Goal: Transaction & Acquisition: Purchase product/service

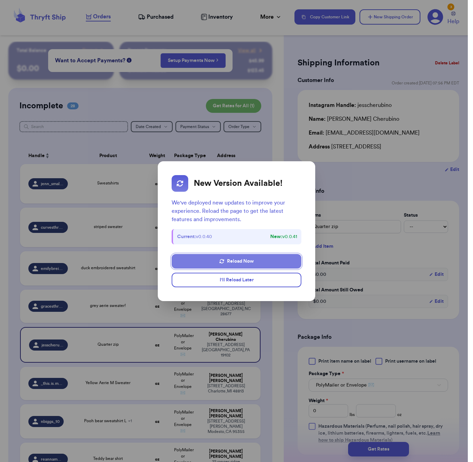
click at [242, 264] on button "Reload Now" at bounding box center [237, 261] width 130 height 15
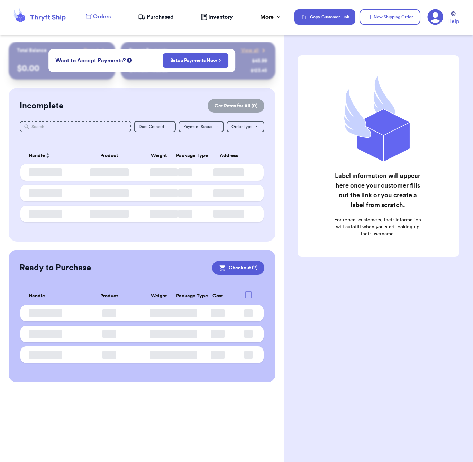
checkbox input "true"
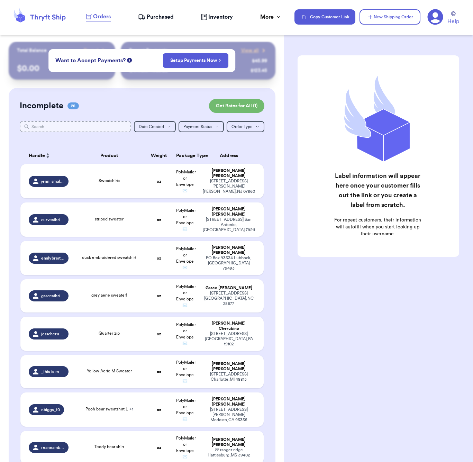
click at [84, 126] on input "text" at bounding box center [75, 126] width 111 height 11
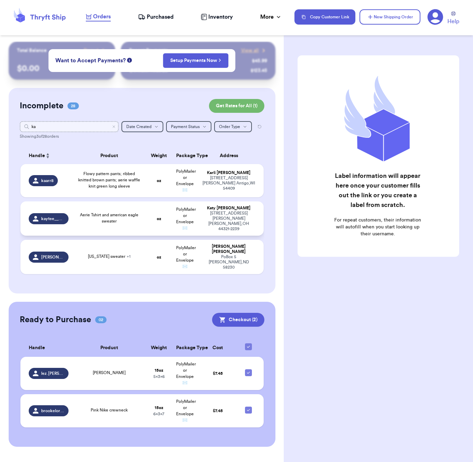
type input "ka"
click at [126, 221] on div "Aerie Tshirt and american eagle sweater" at bounding box center [109, 218] width 65 height 12
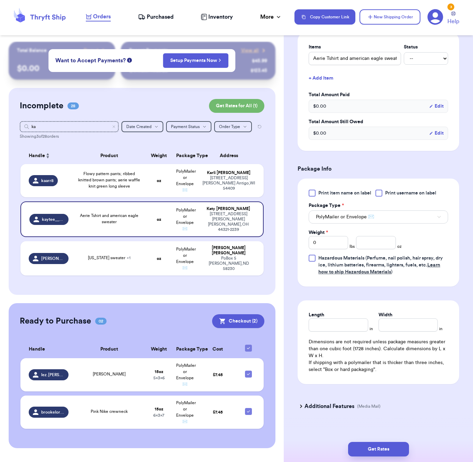
scroll to position [176, 0]
click at [372, 239] on input "number" at bounding box center [375, 242] width 39 height 13
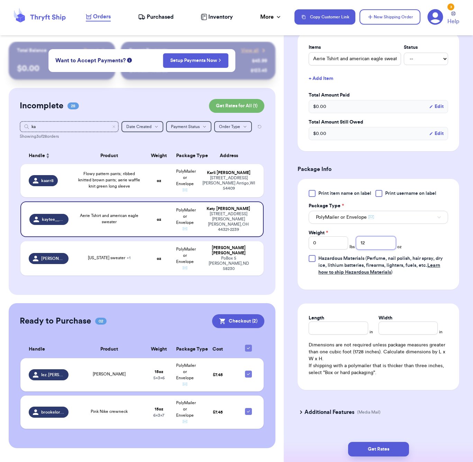
type input "12"
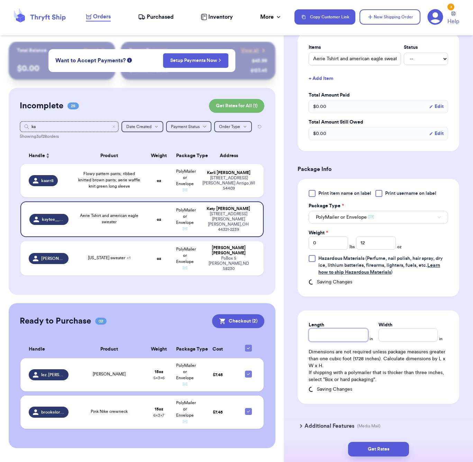
click at [333, 328] on input "Length" at bounding box center [338, 334] width 59 height 13
type input "7"
type input "6"
click at [399, 445] on button "Get Rates" at bounding box center [378, 449] width 61 height 15
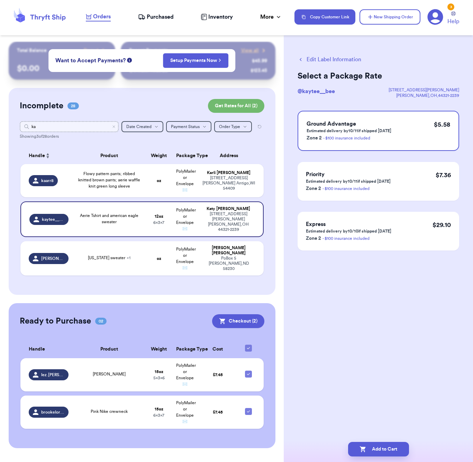
click at [55, 123] on input "ka" at bounding box center [69, 126] width 99 height 11
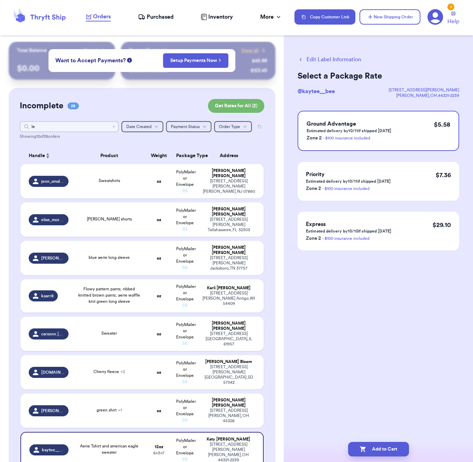
type input "l"
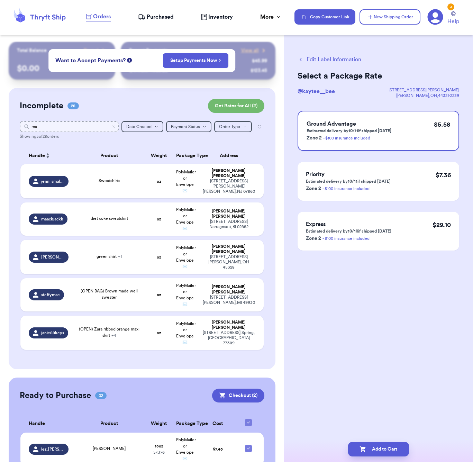
type input "m"
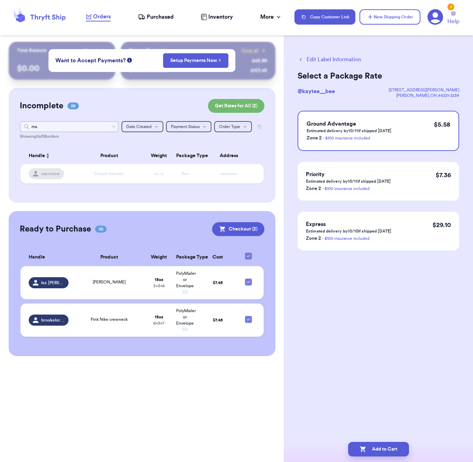
type input "m"
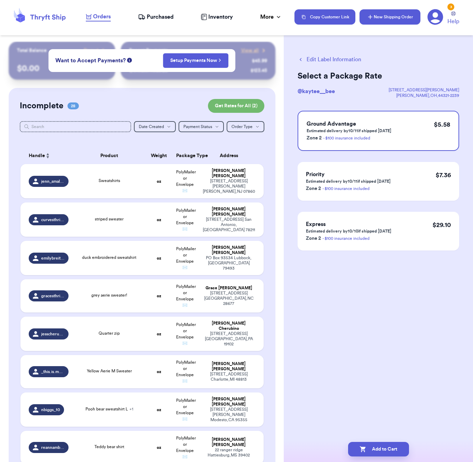
drag, startPoint x: 398, startPoint y: 65, endPoint x: 381, endPoint y: 22, distance: 46.4
click at [398, 62] on div "Edit Label Information Select a Package Rate @ kaytee__bee [STREET_ADDRESS][PER…" at bounding box center [378, 170] width 189 height 257
click at [381, 21] on button "New Shipping Order" at bounding box center [389, 16] width 61 height 15
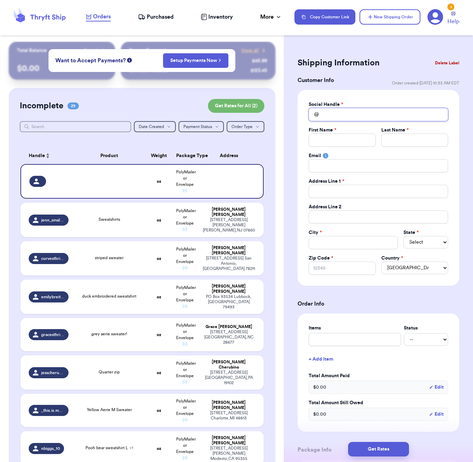
click at [342, 113] on input "Total Amount Paid" at bounding box center [378, 114] width 139 height 13
type input "l"
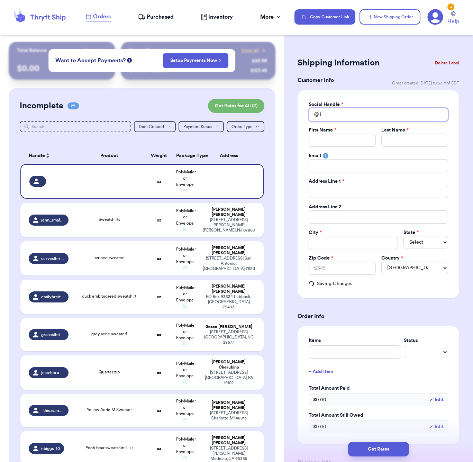
type input "le"
type input "lez"
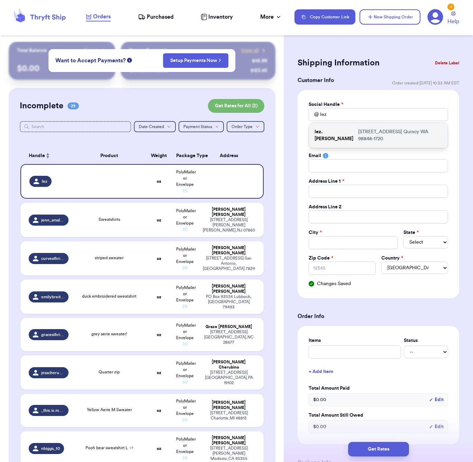
click at [358, 131] on p "[STREET_ADDRESS]" at bounding box center [400, 135] width 84 height 14
type input "lez.[PERSON_NAME]"
type input "Lezly"
type input "[PERSON_NAME]"
type input "[EMAIL_ADDRESS][DOMAIN_NAME]"
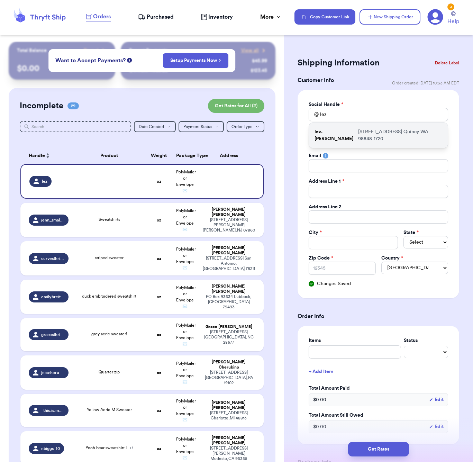
type input "[STREET_ADDRESS]"
type input "Quincy"
select select "WA"
type input "98848-1720"
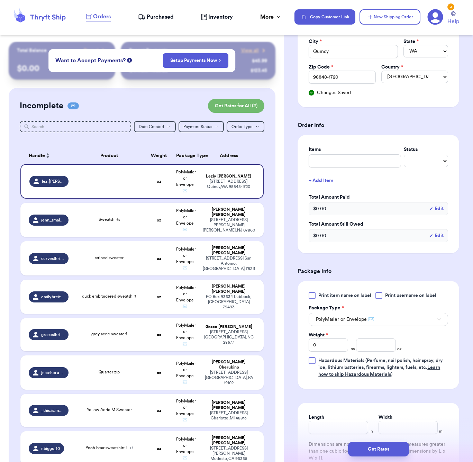
scroll to position [208, 0]
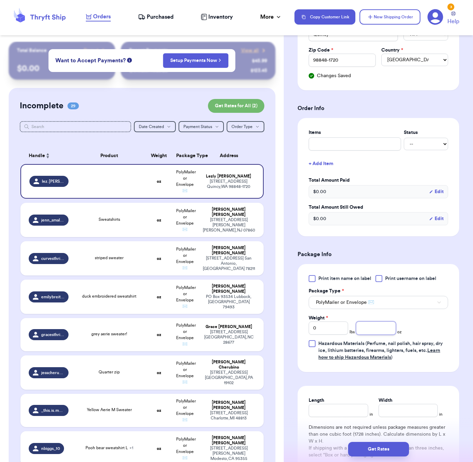
click at [373, 328] on input "number" at bounding box center [375, 327] width 39 height 13
type input "20"
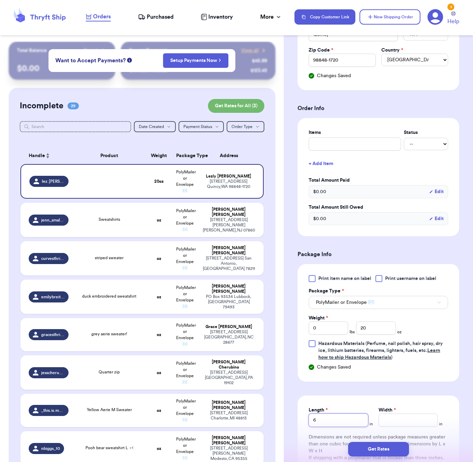
type input "6"
type input "5"
drag, startPoint x: 383, startPoint y: 447, endPoint x: 414, endPoint y: 434, distance: 34.0
click at [383, 447] on button "Get Rates" at bounding box center [378, 449] width 61 height 15
type input "1"
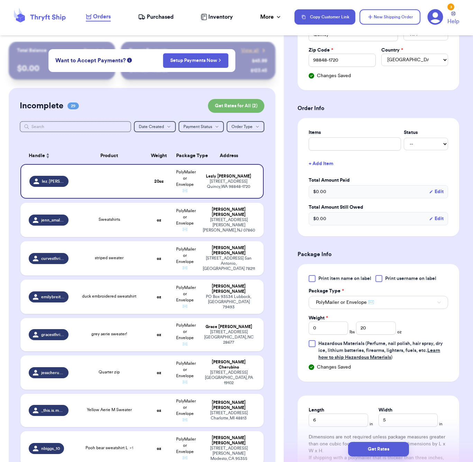
type input "4"
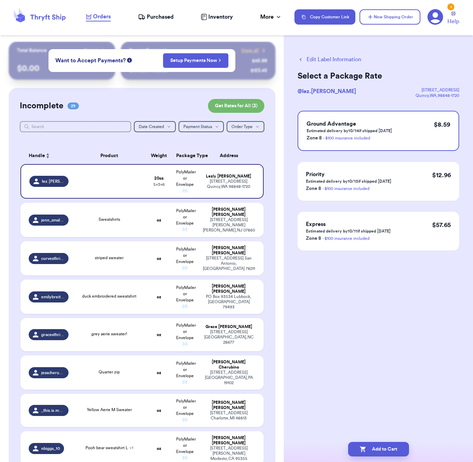
scroll to position [0, 0]
click at [368, 447] on button "Add to Cart" at bounding box center [378, 449] width 61 height 15
checkbox input "true"
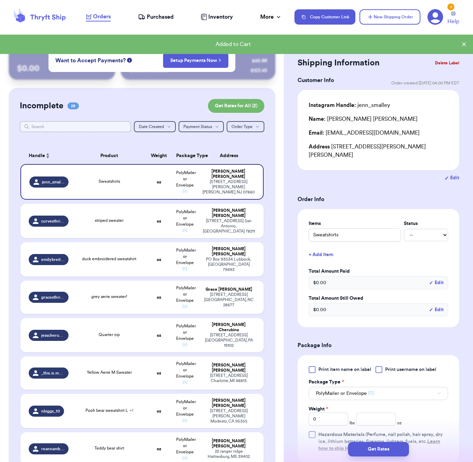
click at [61, 124] on input "text" at bounding box center [75, 126] width 111 height 11
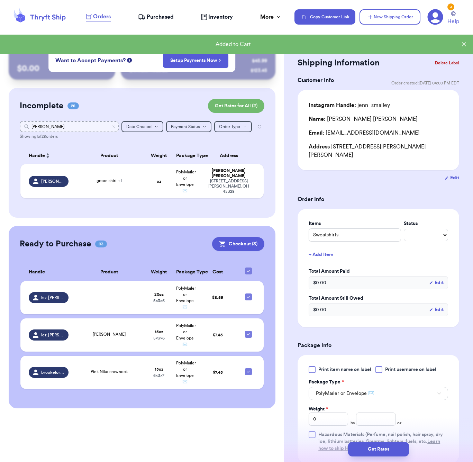
type input "[PERSON_NAME]"
drag, startPoint x: 61, startPoint y: 124, endPoint x: 109, endPoint y: 200, distance: 90.1
click at [105, 203] on table "Handle Product Weight Package Type Address [PERSON_NAME].[PERSON_NAME] green sh…" at bounding box center [142, 174] width 245 height 63
click at [127, 185] on div "green shirt + 1" at bounding box center [109, 181] width 65 height 8
type input "abercrombie sweater"
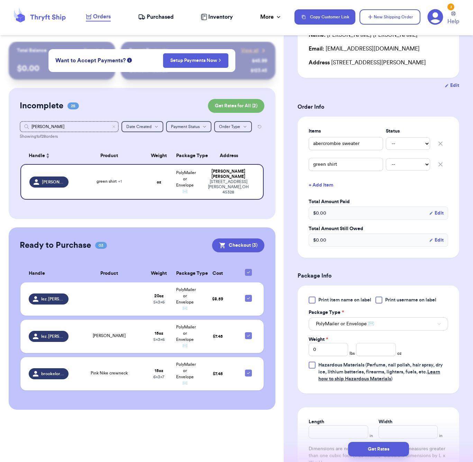
scroll to position [92, 0]
click at [56, 125] on input "[PERSON_NAME]" at bounding box center [69, 126] width 99 height 11
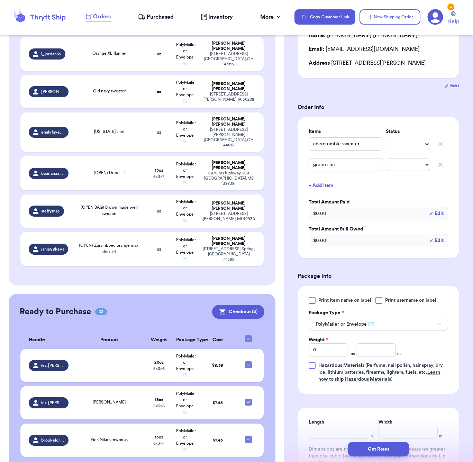
scroll to position [963, 0]
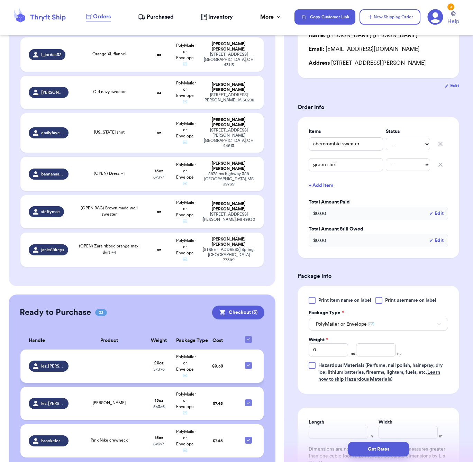
click at [118, 349] on td at bounding box center [109, 365] width 73 height 33
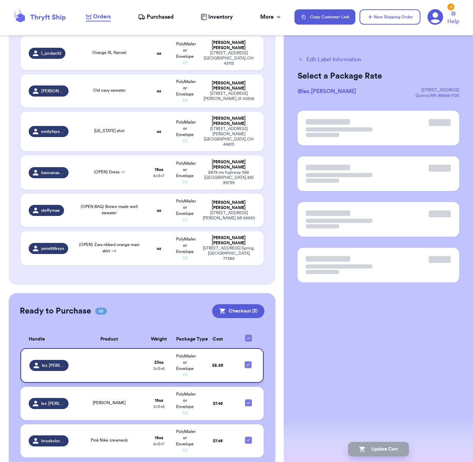
scroll to position [0, 0]
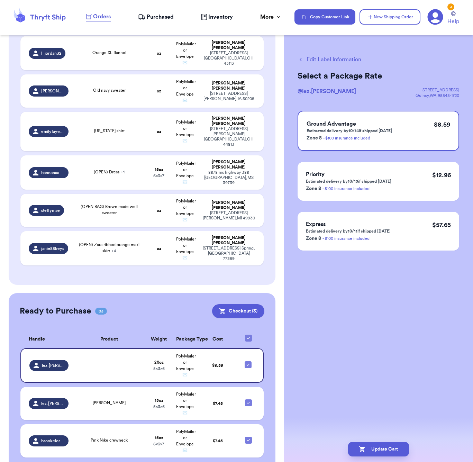
click at [323, 58] on button "Edit Label Information" at bounding box center [329, 59] width 64 height 8
checkbox input "false"
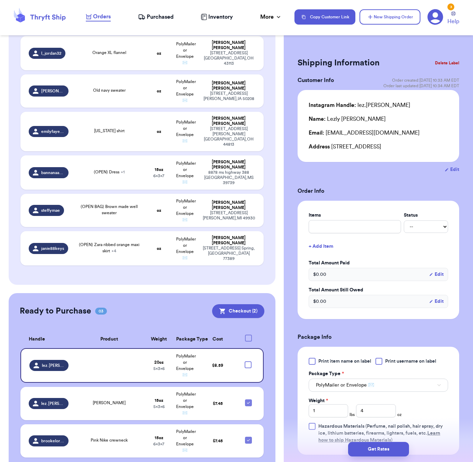
checkbox input "true"
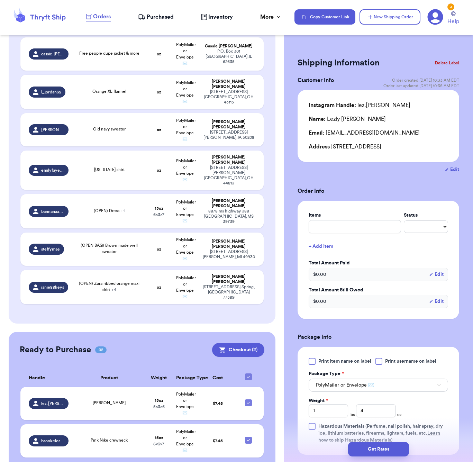
click at [447, 65] on button "Delete Label" at bounding box center [447, 62] width 30 height 15
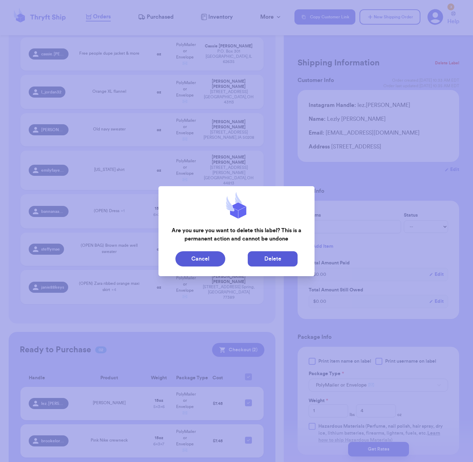
click at [277, 256] on button "Delete" at bounding box center [273, 258] width 50 height 15
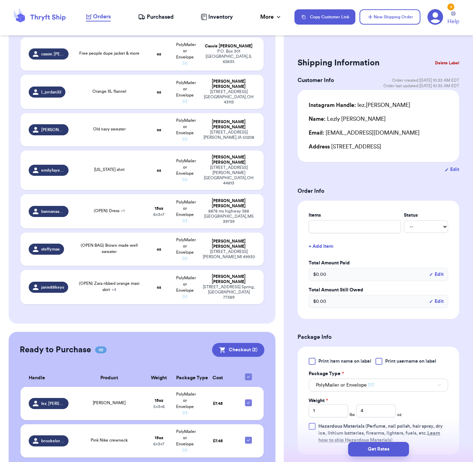
scroll to position [925, 0]
click at [140, 332] on div "Ready to Purchase 02 Checkout ( 2 ) Checkout ( 2 ) Handle Product Weight Packag…" at bounding box center [142, 404] width 267 height 145
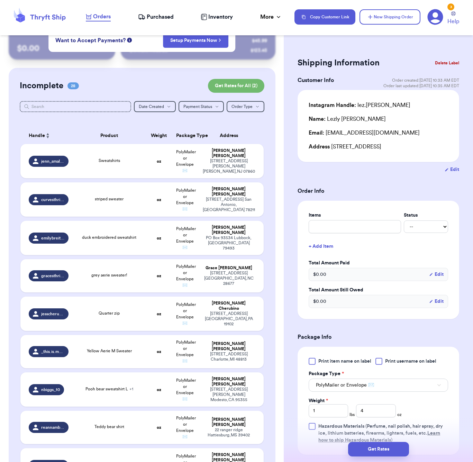
scroll to position [10, 0]
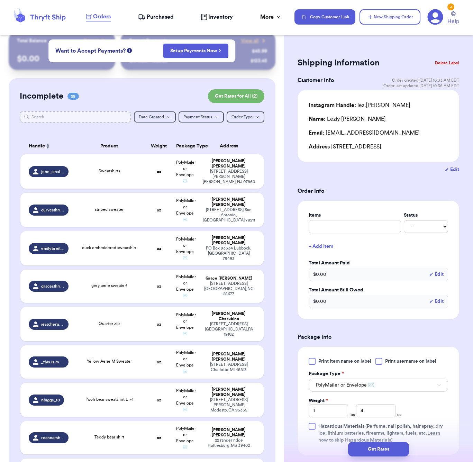
click at [51, 116] on input "text" at bounding box center [75, 116] width 111 height 11
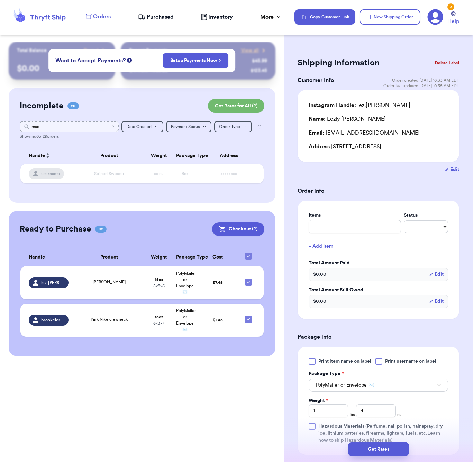
scroll to position [0, 0]
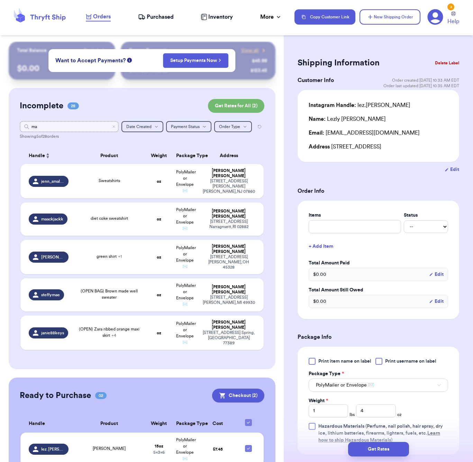
type input "m"
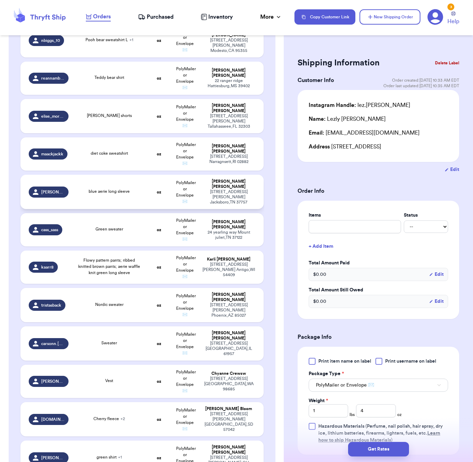
scroll to position [357, 0]
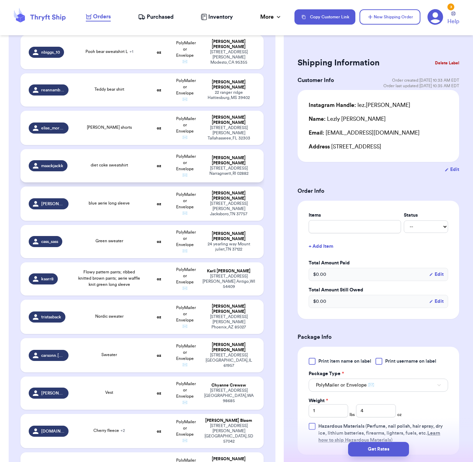
click at [112, 163] on span "diet coke sweatshirt" at bounding box center [109, 165] width 37 height 4
type input "diet coke sweatshirt"
type input "0"
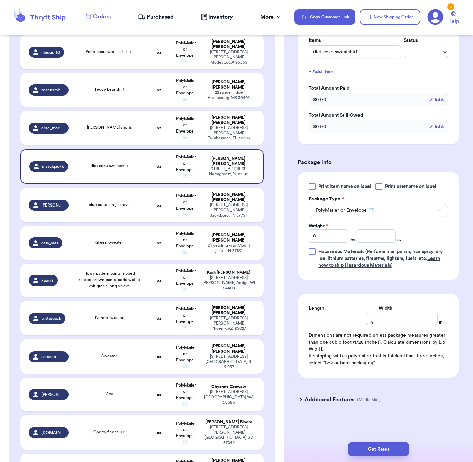
scroll to position [176, 0]
click at [374, 237] on input "number" at bounding box center [375, 235] width 39 height 13
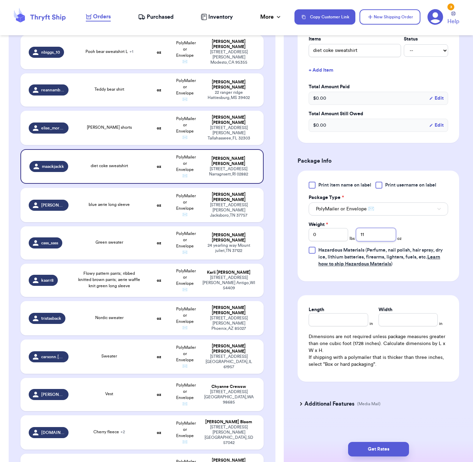
type input "11"
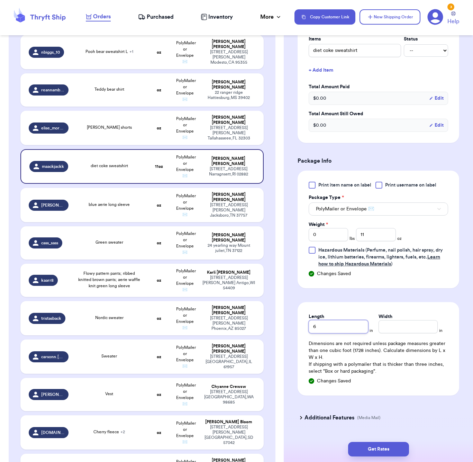
type input "6"
type input "5"
click at [381, 448] on button "Get Rates" at bounding box center [378, 449] width 61 height 15
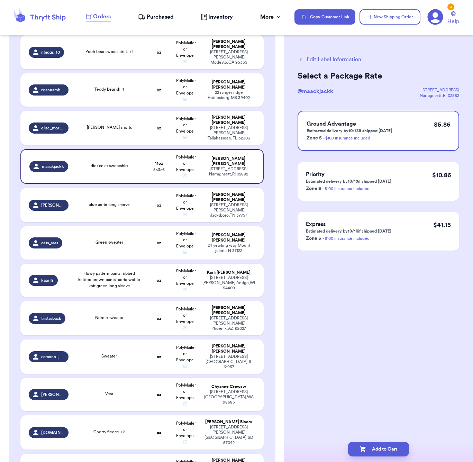
scroll to position [0, 0]
click at [383, 450] on button "Add to Cart" at bounding box center [378, 449] width 61 height 15
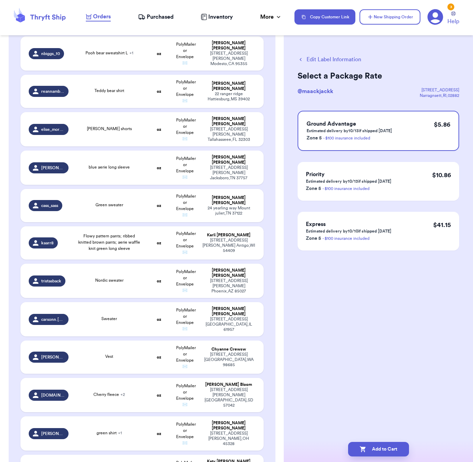
checkbox input "true"
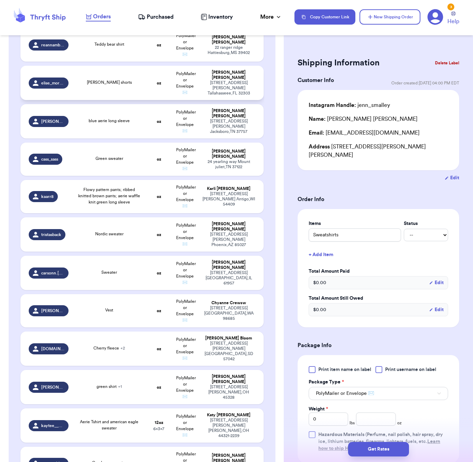
scroll to position [405, 0]
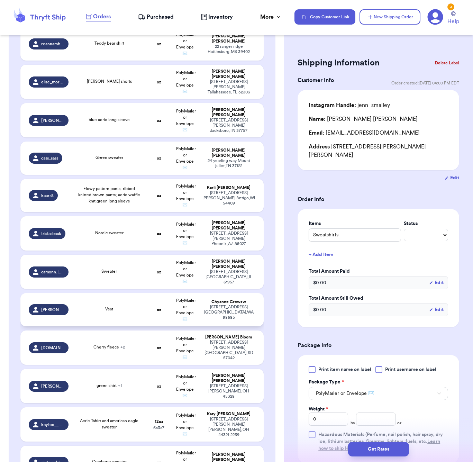
click at [114, 310] on td "Vest" at bounding box center [109, 309] width 73 height 33
type input "Vest"
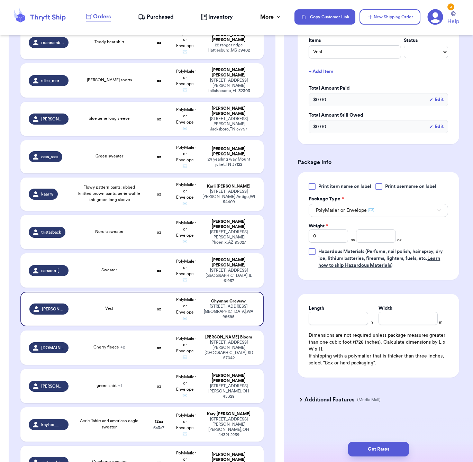
scroll to position [176, 0]
click at [373, 233] on input "number" at bounding box center [375, 235] width 39 height 13
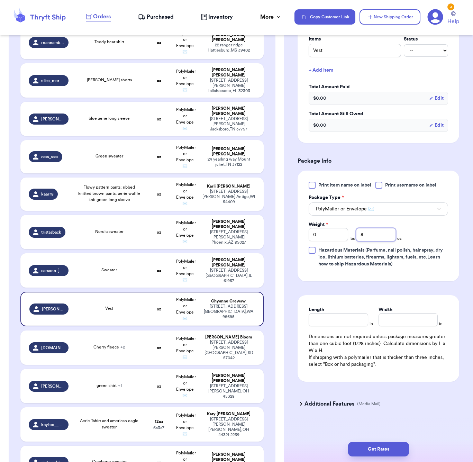
type input "8"
click at [340, 322] on input "Length" at bounding box center [338, 319] width 59 height 13
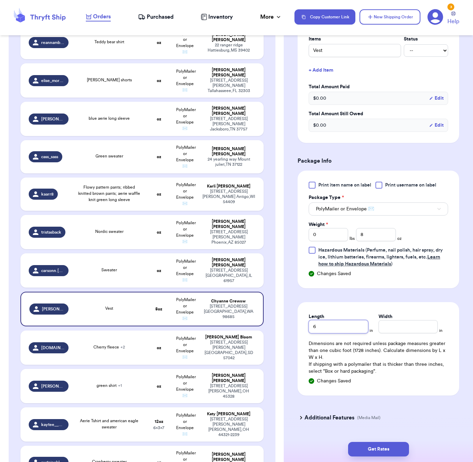
type input "6"
type input "5"
click at [387, 444] on button "Get Rates" at bounding box center [378, 449] width 61 height 15
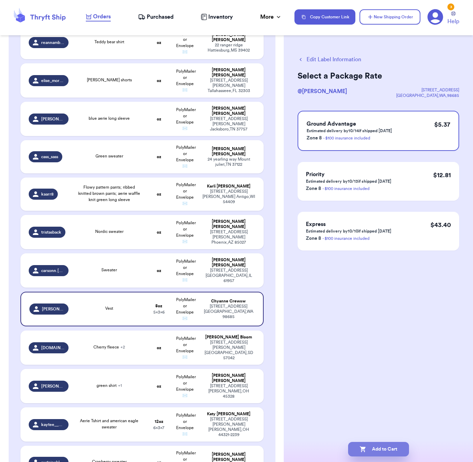
click at [386, 444] on button "Add to Cart" at bounding box center [378, 449] width 61 height 15
checkbox input "true"
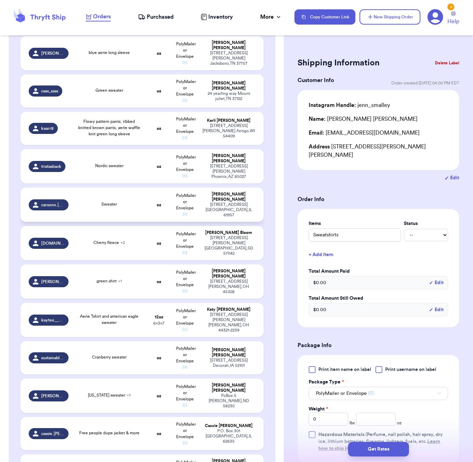
scroll to position [485, 0]
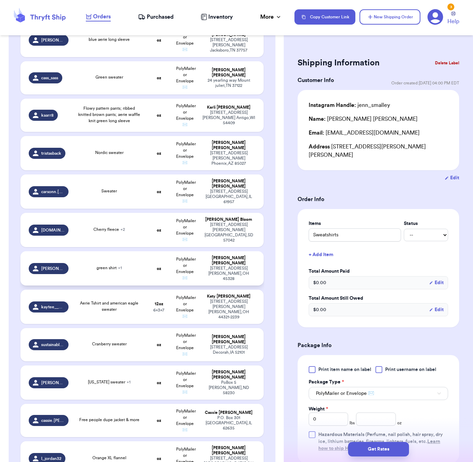
click at [138, 265] on div "green shirt + 1" at bounding box center [109, 269] width 65 height 8
type input "abercrombie sweater"
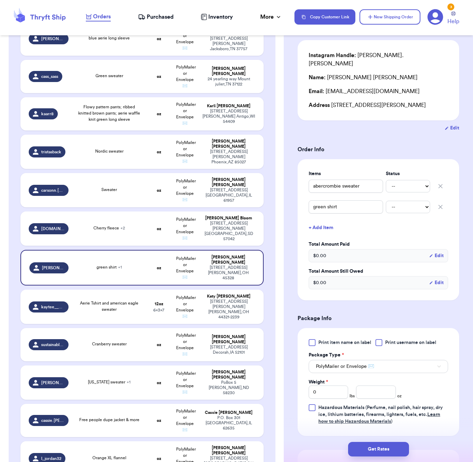
scroll to position [56, 0]
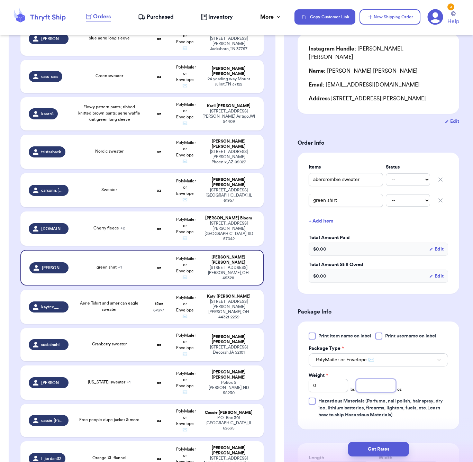
click at [374, 379] on input "number" at bounding box center [375, 385] width 39 height 13
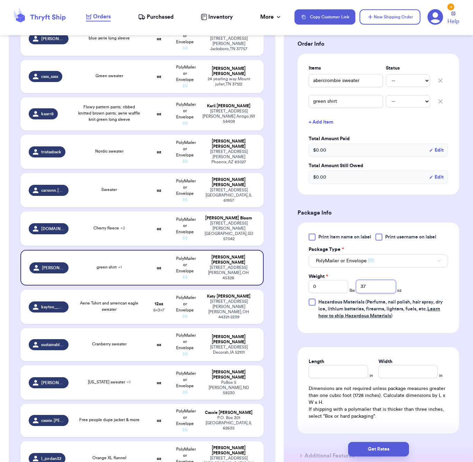
scroll to position [183, 0]
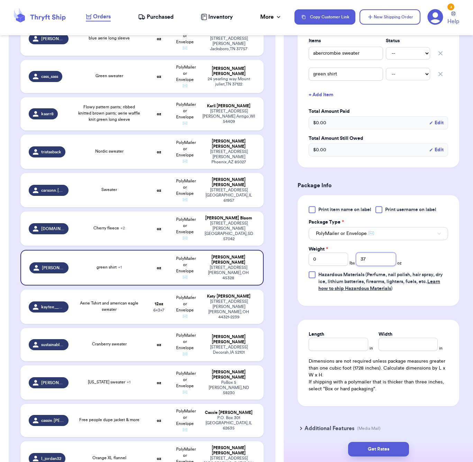
type input "37"
click at [347, 336] on div "Length" at bounding box center [338, 341] width 59 height 20
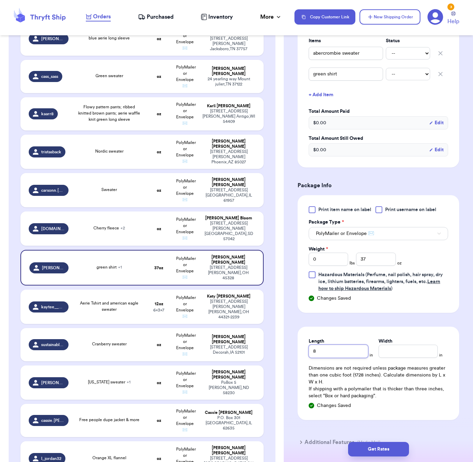
type input "8"
type input "7"
click at [391, 455] on button "Get Rates" at bounding box center [378, 449] width 61 height 15
type input "2"
type input "5"
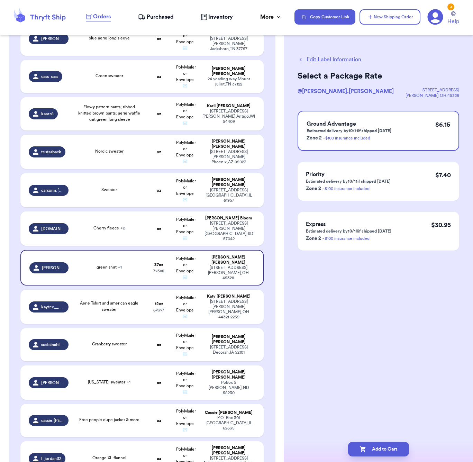
scroll to position [0, 0]
click at [394, 450] on button "Add to Cart" at bounding box center [378, 449] width 61 height 15
checkbox input "true"
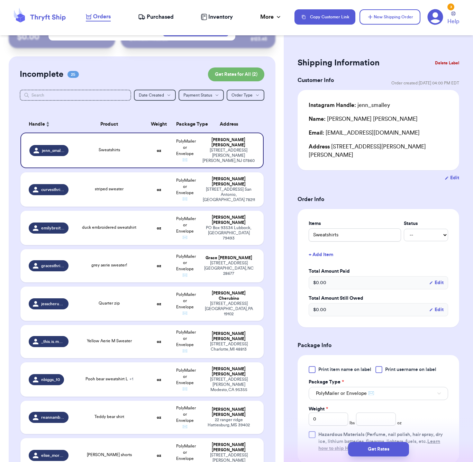
scroll to position [30, 0]
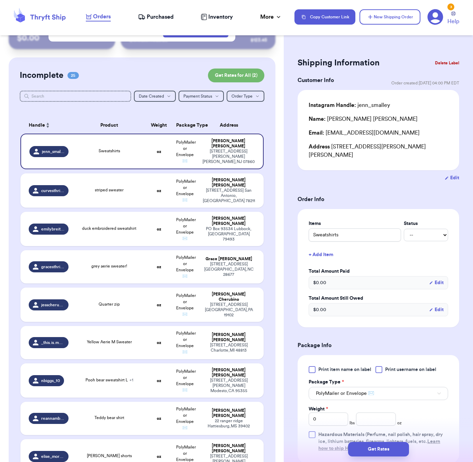
click at [387, 52] on div "Shipping Information Delete Label Customer Info Order created: [DATE] 04:00 PM …" at bounding box center [378, 343] width 189 height 603
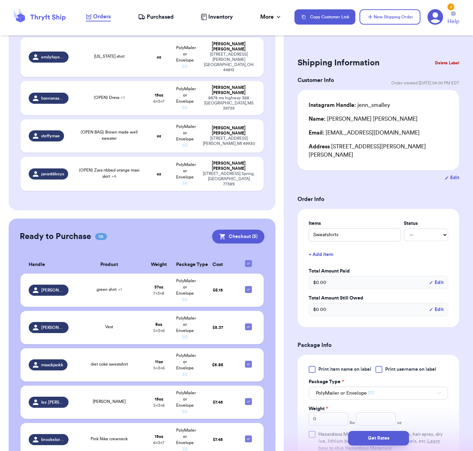
scroll to position [409, 0]
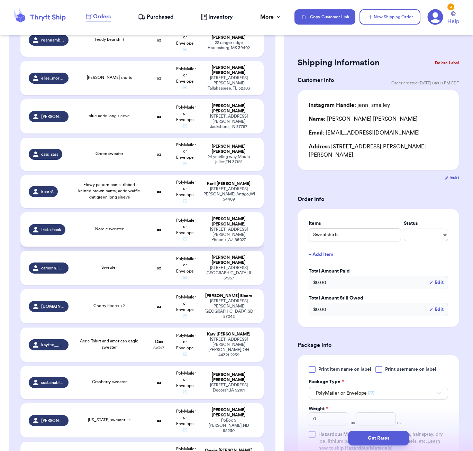
click at [107, 227] on span "Nordic sweater" at bounding box center [109, 229] width 28 height 4
type input "Nordic sweater"
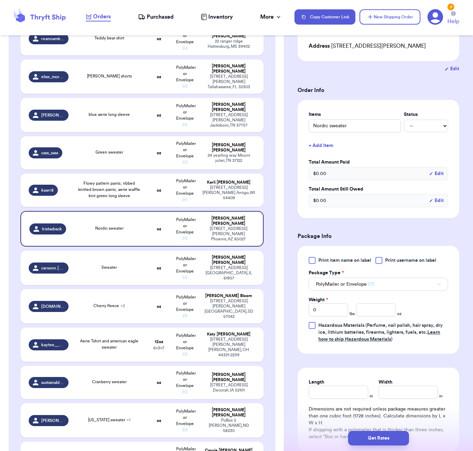
scroll to position [109, 0]
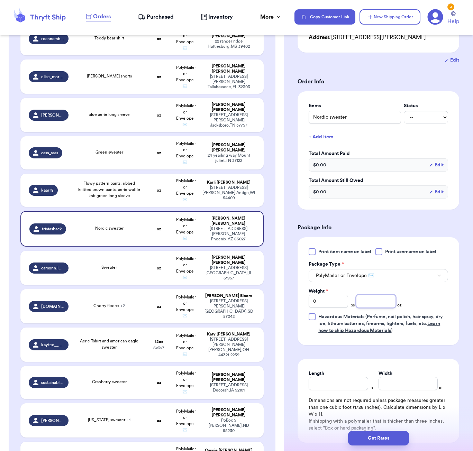
click at [379, 301] on input "number" at bounding box center [375, 301] width 39 height 13
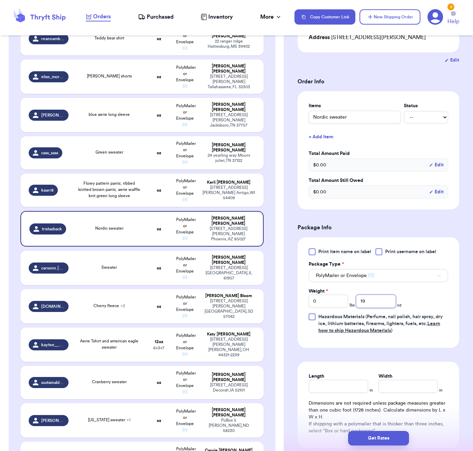
type input "19"
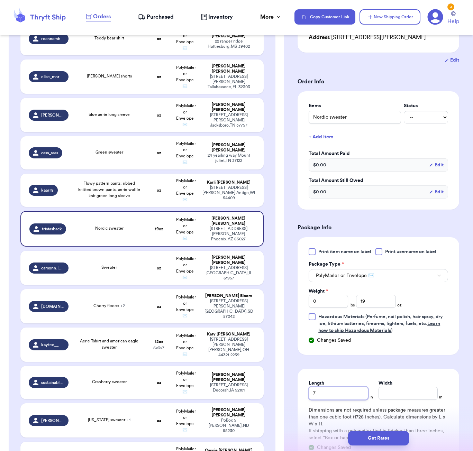
type input "7"
type input "6"
click at [389, 438] on button "Get Rates" at bounding box center [378, 438] width 61 height 15
type input "1"
type input "3"
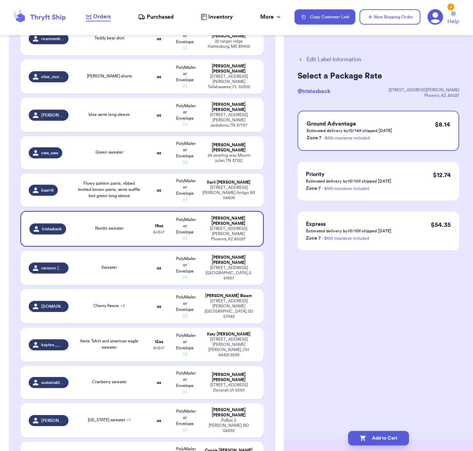
scroll to position [0, 0]
click at [396, 442] on button "Add to Cart" at bounding box center [378, 438] width 61 height 15
checkbox input "true"
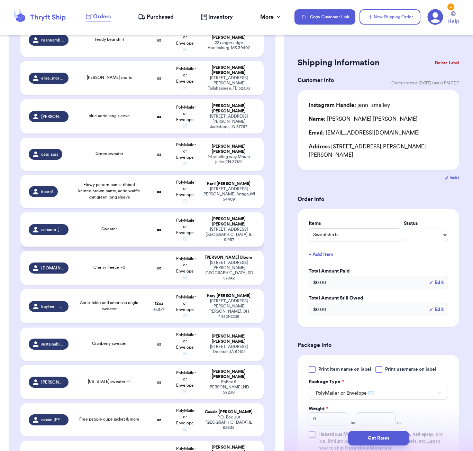
click at [127, 232] on td "Sweater" at bounding box center [109, 229] width 73 height 34
type input "Sweater"
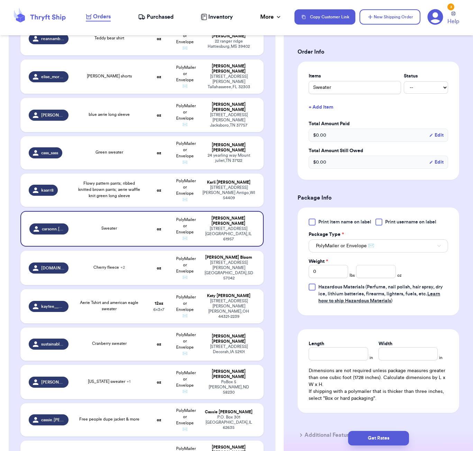
scroll to position [157, 0]
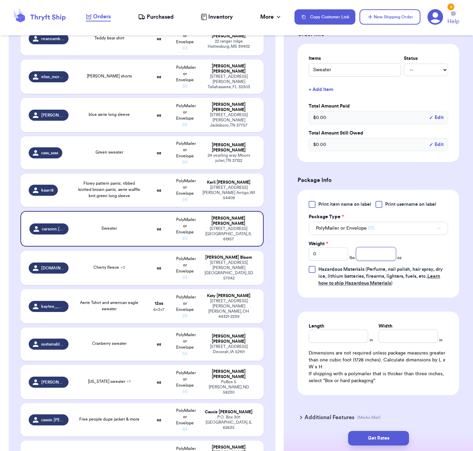
click at [371, 257] on input "number" at bounding box center [375, 253] width 39 height 13
click at [328, 338] on input "Length" at bounding box center [338, 336] width 59 height 13
type input "6"
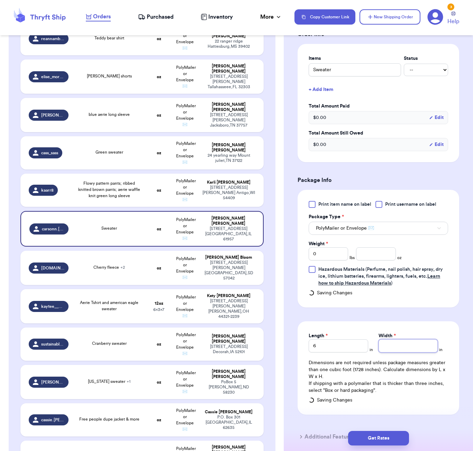
type input "5"
click at [374, 255] on input "number" at bounding box center [375, 253] width 39 height 13
type input "15"
type input "15.9"
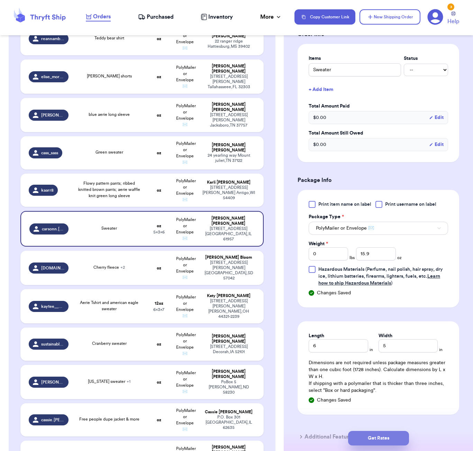
click at [395, 440] on button "Get Rates" at bounding box center [378, 438] width 61 height 15
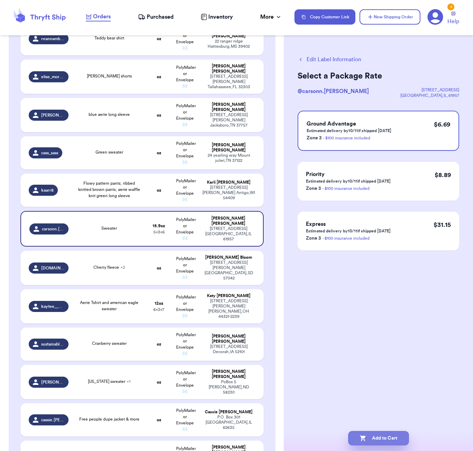
click at [389, 436] on button "Add to Cart" at bounding box center [378, 438] width 61 height 15
checkbox input "true"
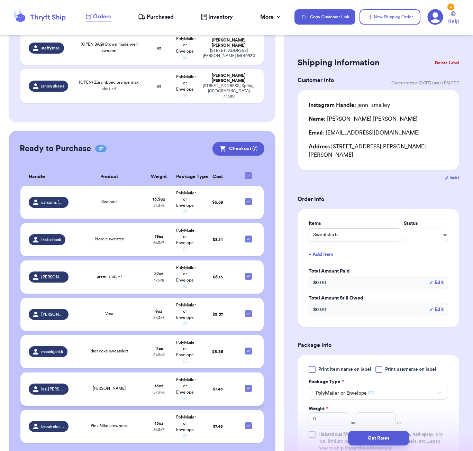
scroll to position [937, 0]
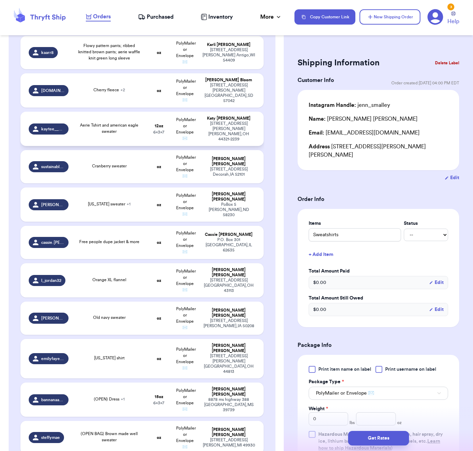
click at [137, 125] on div "Aerie Tshirt and american eagle sweater" at bounding box center [109, 128] width 65 height 12
type input "Aerie Tshirt and american eagle sweater"
type input "12"
type input "7"
type input "6"
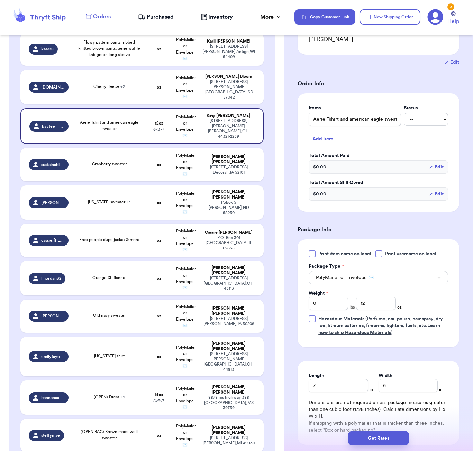
scroll to position [121, 0]
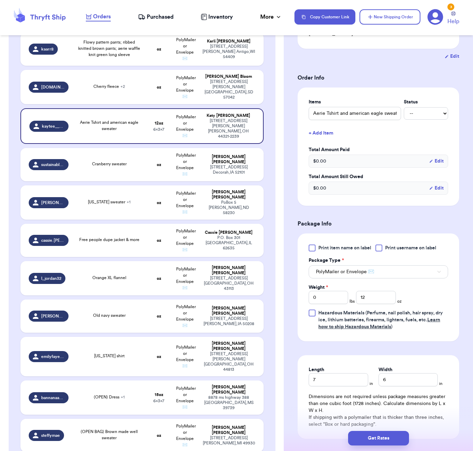
click at [379, 446] on div "Get Rates" at bounding box center [378, 438] width 189 height 26
click at [380, 437] on button "Get Rates" at bounding box center [378, 438] width 61 height 15
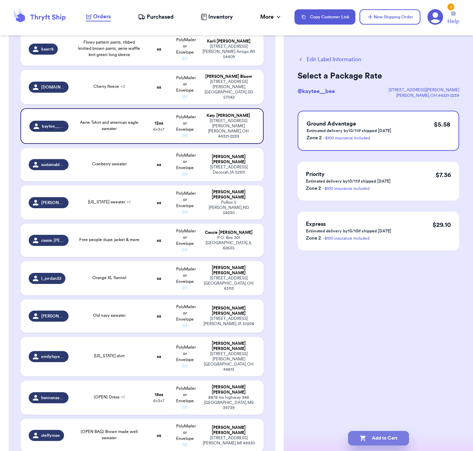
click at [380, 438] on button "Add to Cart" at bounding box center [378, 438] width 61 height 15
checkbox input "true"
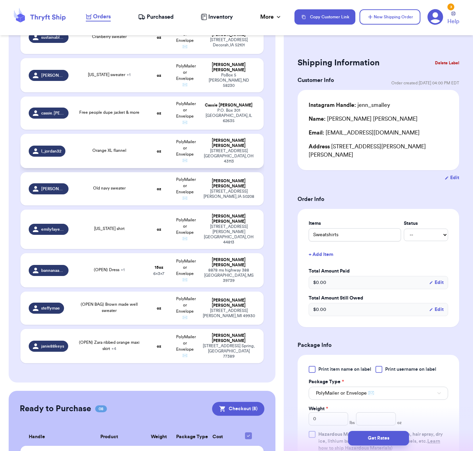
scroll to position [638, 0]
drag, startPoint x: 415, startPoint y: 40, endPoint x: 409, endPoint y: 27, distance: 15.5
click at [414, 38] on div "Shipping Information Delete Label Customer Info Order created: [DATE] 04:00 PM …" at bounding box center [378, 225] width 189 height 451
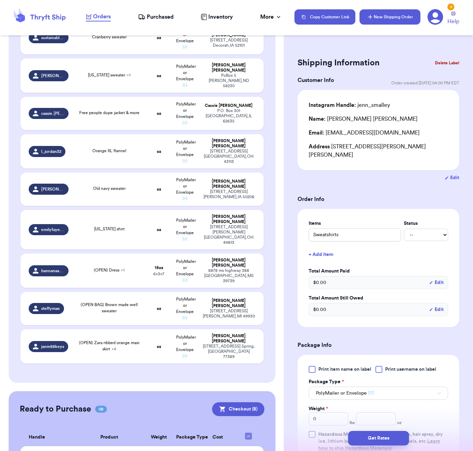
click at [406, 22] on button "New Shipping Order" at bounding box center [389, 16] width 61 height 15
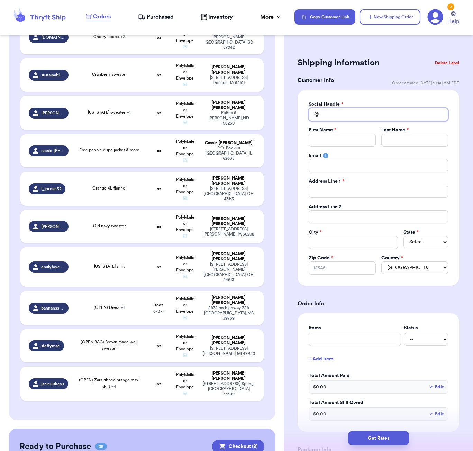
click at [361, 110] on input "Total Amount Paid" at bounding box center [378, 114] width 139 height 13
type input "s"
type input "sa"
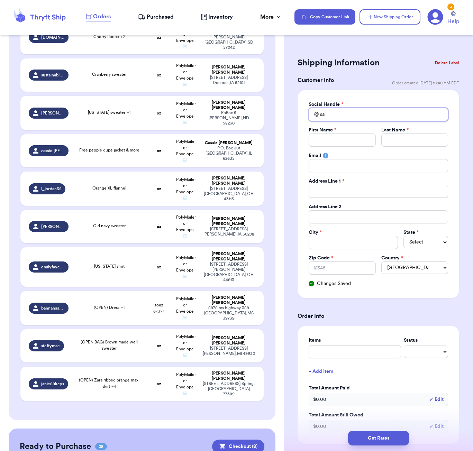
type input "sar"
type input "[PERSON_NAME]"
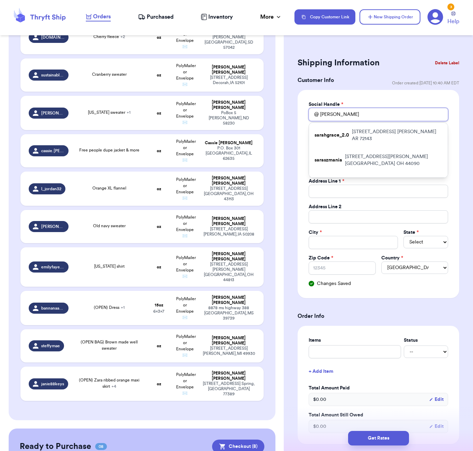
type input "[PERSON_NAME]"
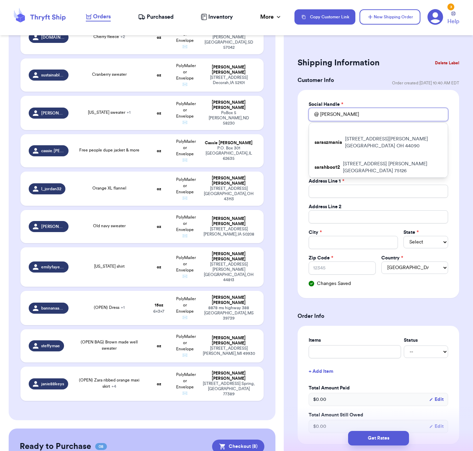
scroll to position [17, 0]
type input "[PERSON_NAME]"
click at [357, 186] on p "[STREET_ADDRESS]" at bounding box center [395, 193] width 93 height 14
type input "sara_kobylew"
type input "[PERSON_NAME]"
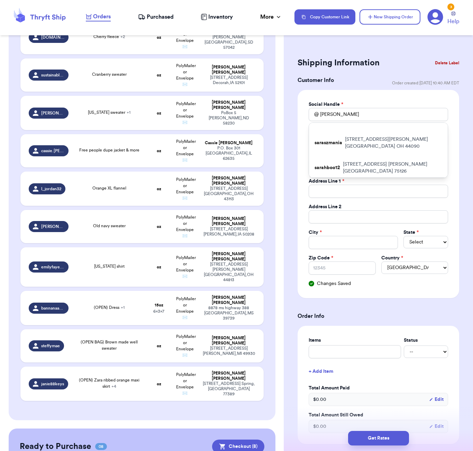
type input "[PERSON_NAME]"
type input "[EMAIL_ADDRESS][DOMAIN_NAME]"
type input "[GEOGRAPHIC_DATA]"
type input "Argyle"
select select "[GEOGRAPHIC_DATA]"
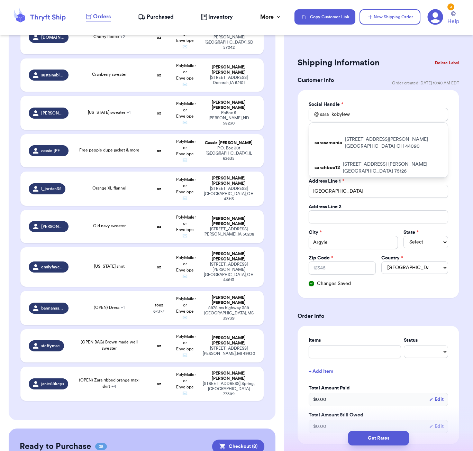
type input "76226"
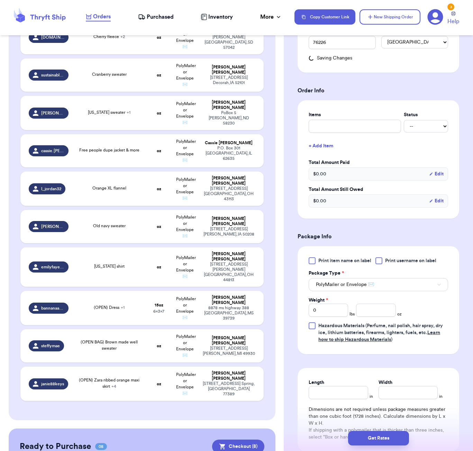
scroll to position [244, 0]
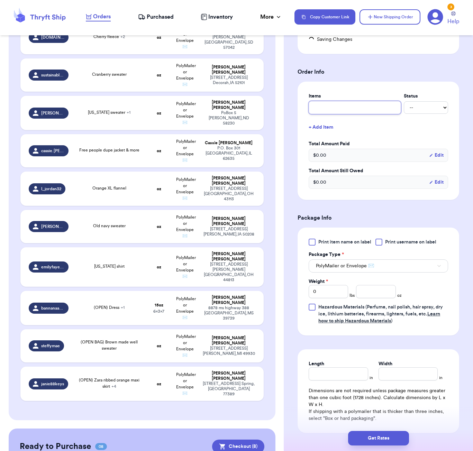
type input "f"
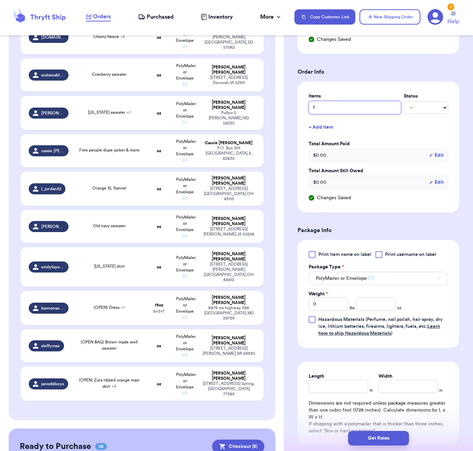
type input "fp"
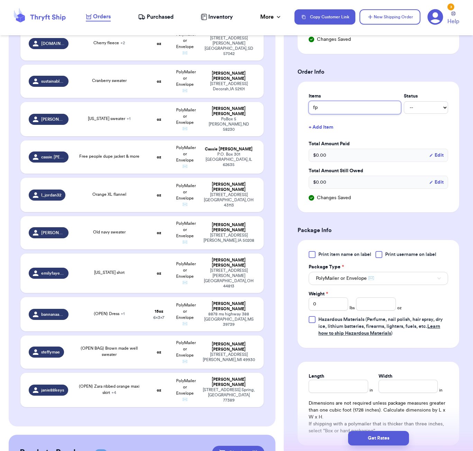
type input "fp p"
type input "fp pa"
type input "fp pan"
type input "fp pant"
type input "fp pants"
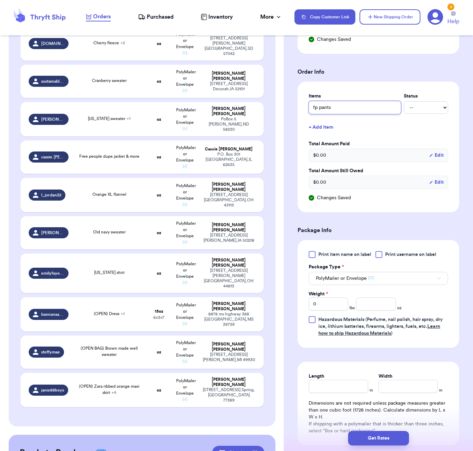
type input "fp pants"
click at [387, 302] on input "number" at bounding box center [375, 303] width 39 height 13
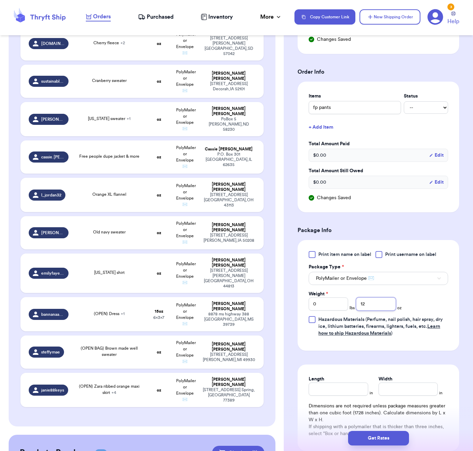
type input "12"
click at [350, 383] on div "Length" at bounding box center [338, 386] width 59 height 20
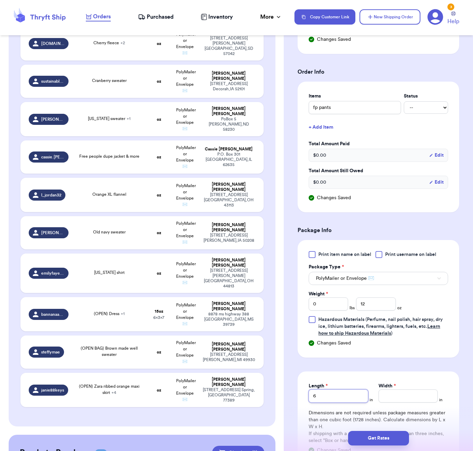
type input "6"
type input "5"
click at [375, 433] on button "Get Rates" at bounding box center [378, 438] width 61 height 15
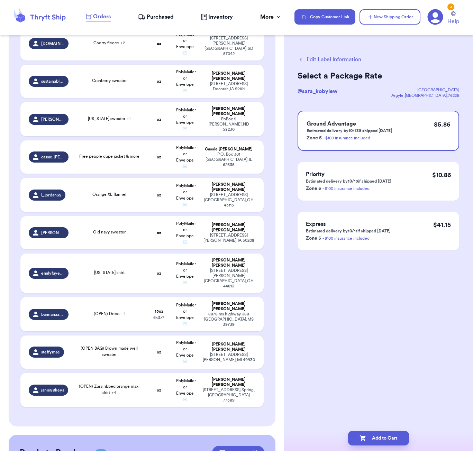
scroll to position [0, 0]
click at [383, 440] on button "Add to Cart" at bounding box center [378, 438] width 61 height 15
checkbox input "true"
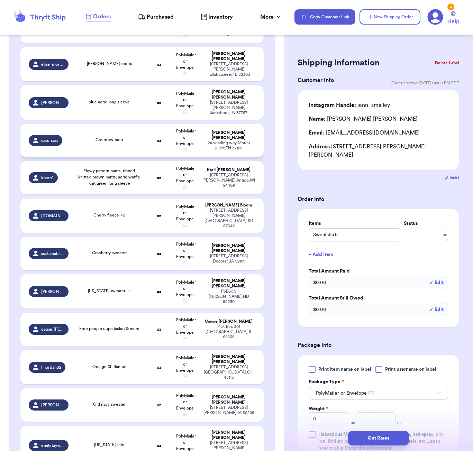
scroll to position [405, 0]
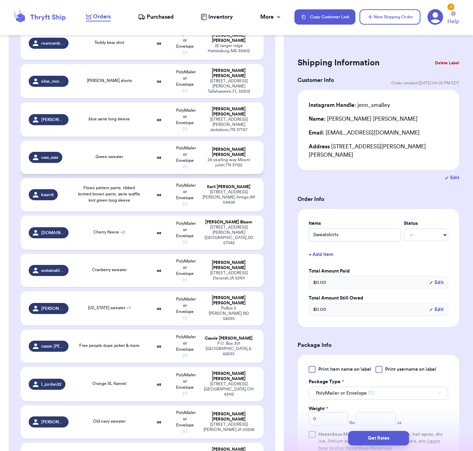
click at [147, 147] on td "oz" at bounding box center [159, 157] width 26 height 33
type input "Green sweater"
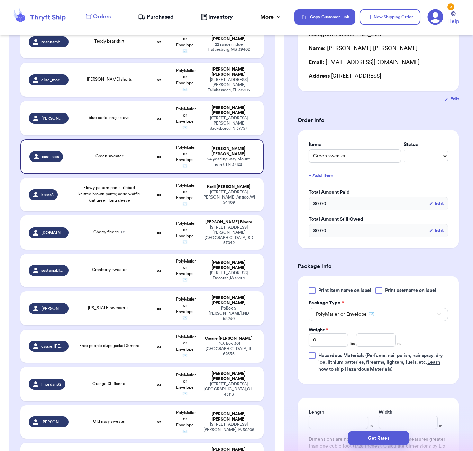
scroll to position [142, 0]
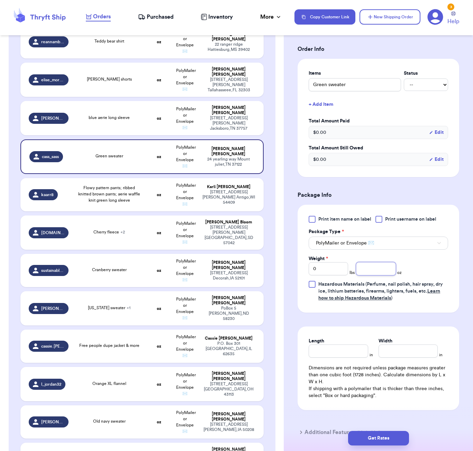
click at [376, 273] on input "number" at bounding box center [375, 268] width 39 height 13
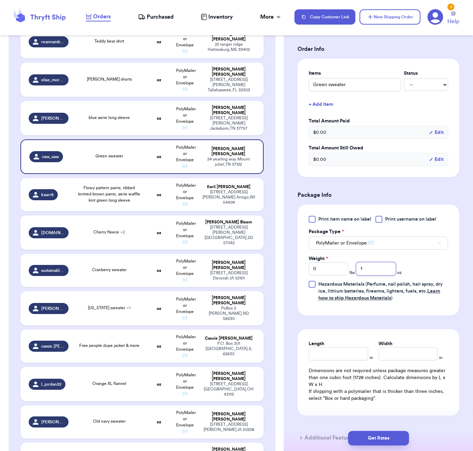
type input "15"
type input "15.9"
click at [343, 360] on input "Length" at bounding box center [338, 353] width 59 height 13
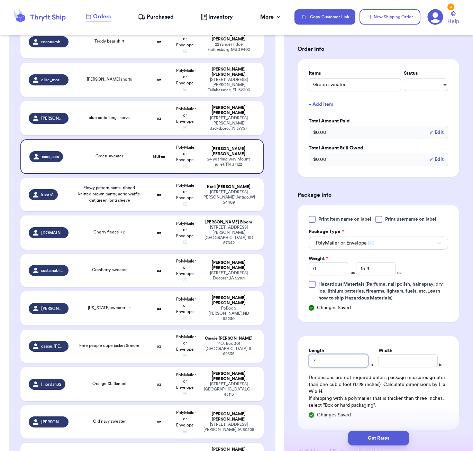
type input "7"
type input "6"
click at [385, 443] on button "Get Rates" at bounding box center [378, 438] width 61 height 15
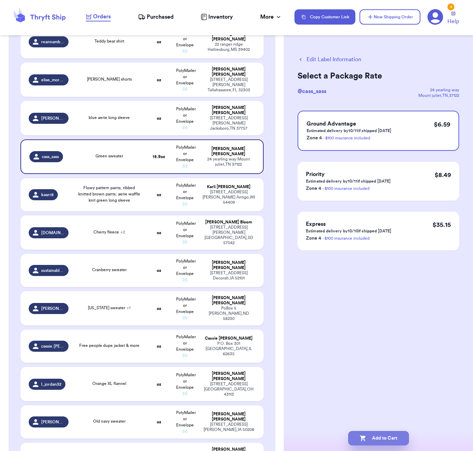
click at [376, 444] on button "Add to Cart" at bounding box center [378, 438] width 61 height 15
checkbox input "true"
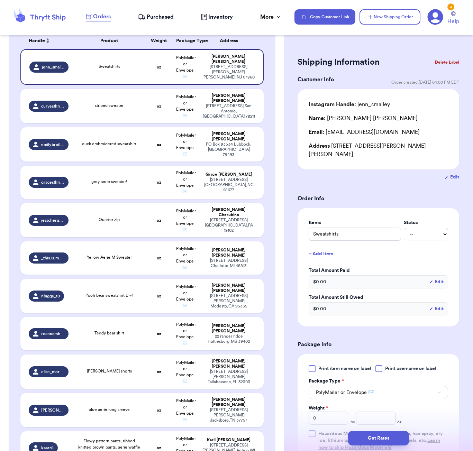
scroll to position [108, 0]
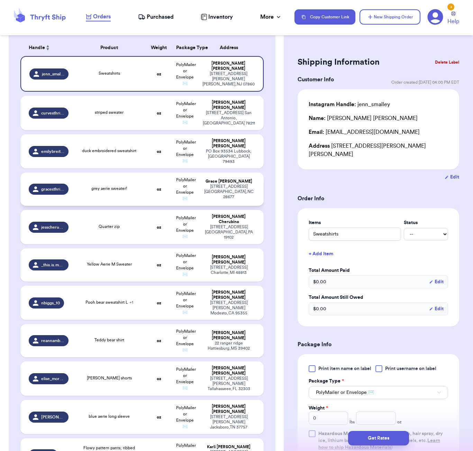
click at [150, 189] on td "oz" at bounding box center [159, 189] width 26 height 33
type input "grey aerie sweater!"
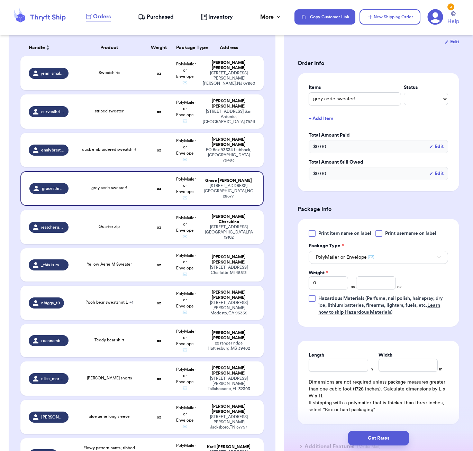
scroll to position [171, 0]
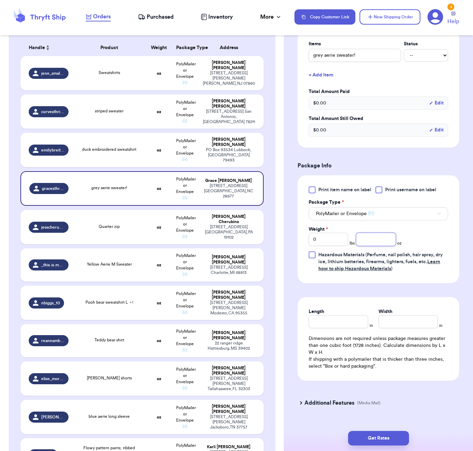
click at [365, 245] on input "number" at bounding box center [375, 239] width 39 height 13
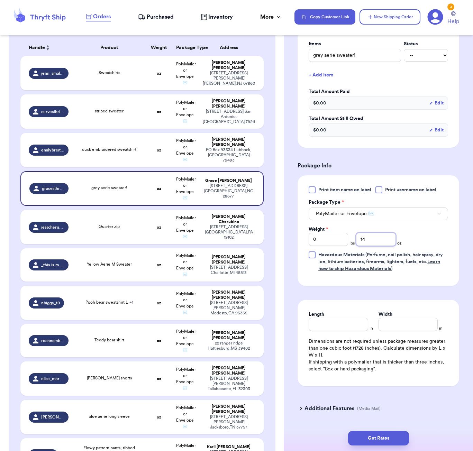
type input "14"
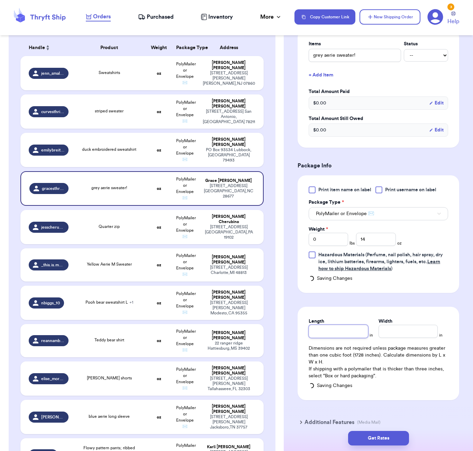
click at [349, 324] on div "Length" at bounding box center [338, 328] width 59 height 20
type input "7"
click at [336, 338] on input "7" at bounding box center [338, 331] width 59 height 13
type input "6"
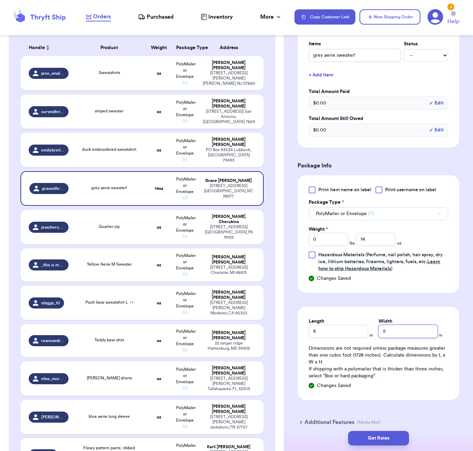
type input "5"
click at [380, 243] on input "14" at bounding box center [375, 239] width 39 height 13
type input "1"
type input "15"
type input "15.9"
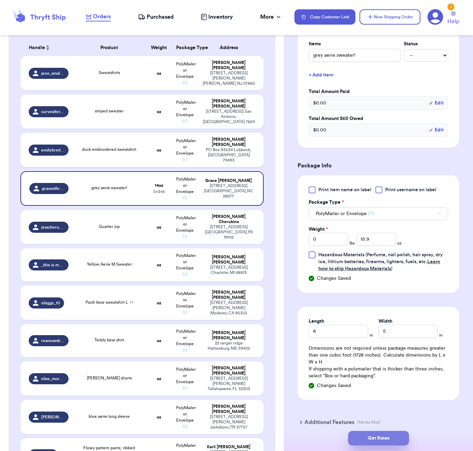
click at [382, 445] on button "Get Rates" at bounding box center [378, 438] width 61 height 15
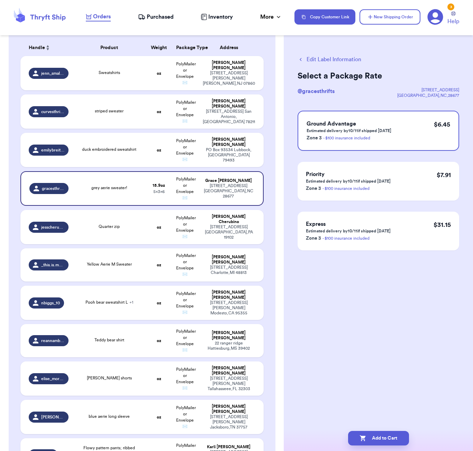
click at [366, 308] on div "Edit Label Information Select a Package Rate @ gracesthrifts [STREET_ADDRESS] G…" at bounding box center [378, 225] width 189 height 451
click at [386, 438] on button "Add to Cart" at bounding box center [378, 438] width 61 height 15
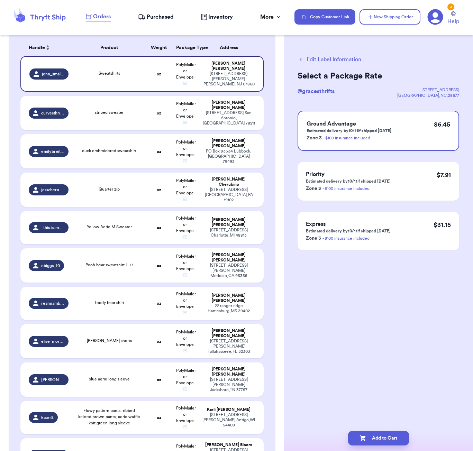
checkbox input "true"
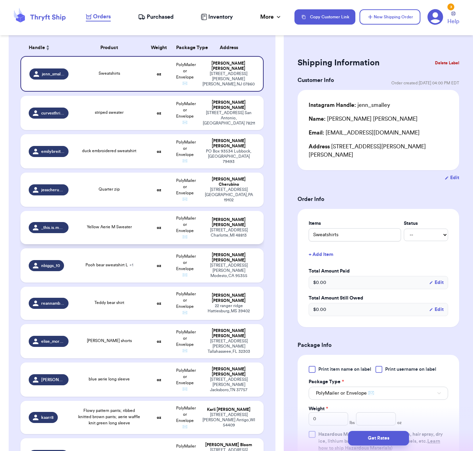
click at [122, 230] on td "Yellow Aerie M Sweater" at bounding box center [109, 227] width 73 height 33
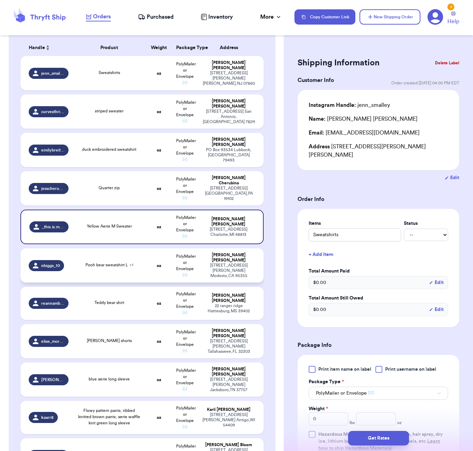
type input "Yellow Aerie M Sweater"
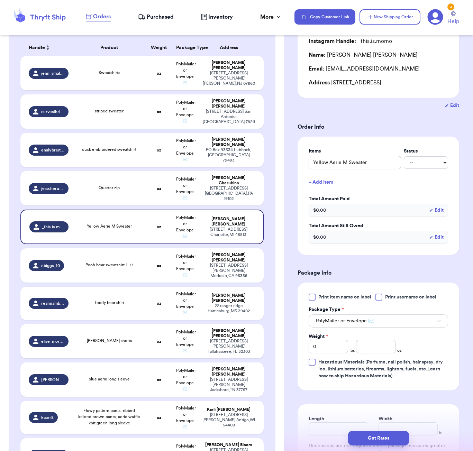
scroll to position [130, 0]
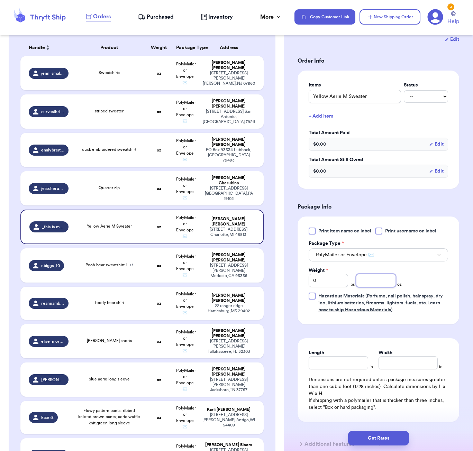
click at [372, 280] on input "number" at bounding box center [375, 280] width 39 height 13
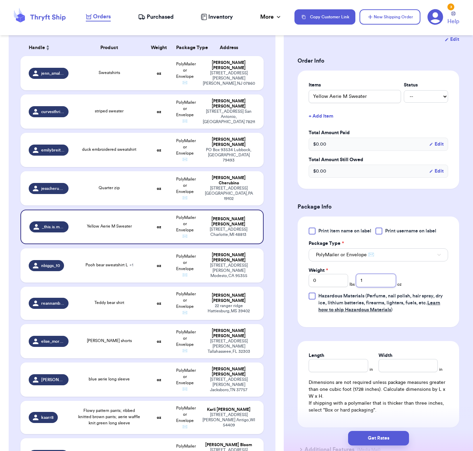
type input "15"
type input "15.9"
click at [334, 364] on div "Length" at bounding box center [338, 362] width 59 height 20
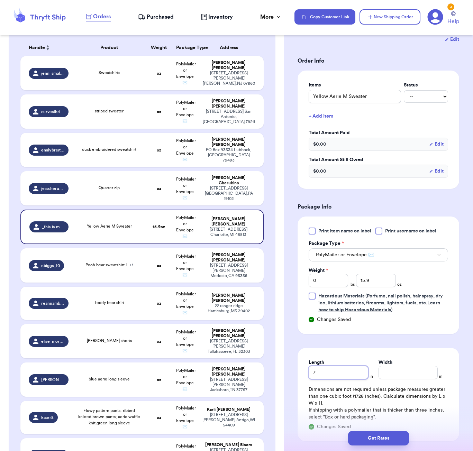
type input "7"
type input "6"
drag, startPoint x: 365, startPoint y: 431, endPoint x: 368, endPoint y: 433, distance: 3.6
click at [365, 431] on button "Get Rates" at bounding box center [378, 438] width 61 height 15
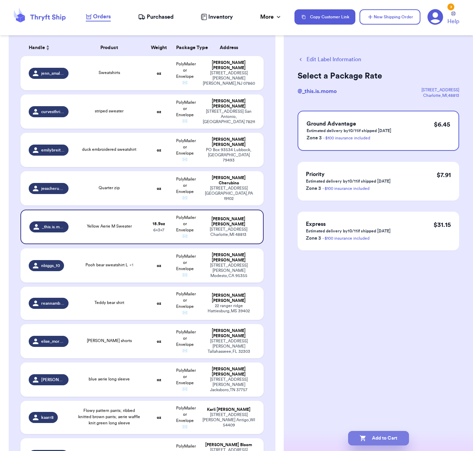
click at [388, 445] on button "Add to Cart" at bounding box center [378, 438] width 61 height 15
checkbox input "true"
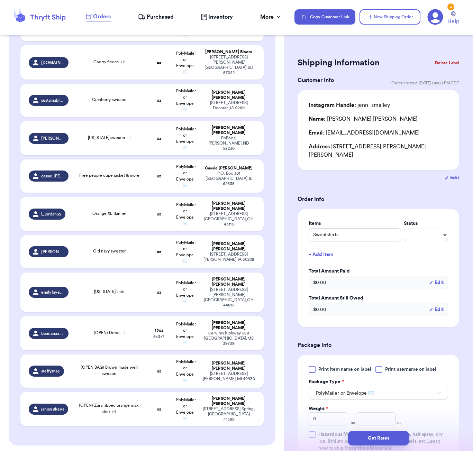
scroll to position [465, 0]
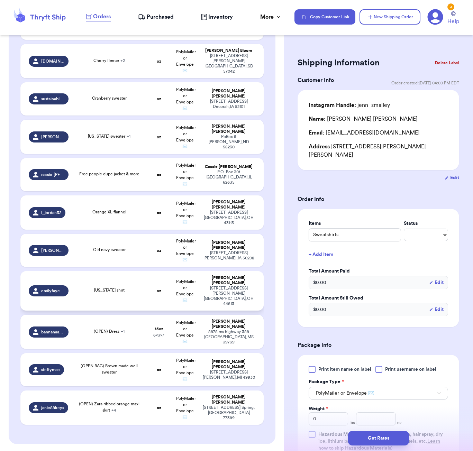
click at [110, 285] on td "[US_STATE] shirt" at bounding box center [109, 290] width 73 height 39
type input "[US_STATE] shirt"
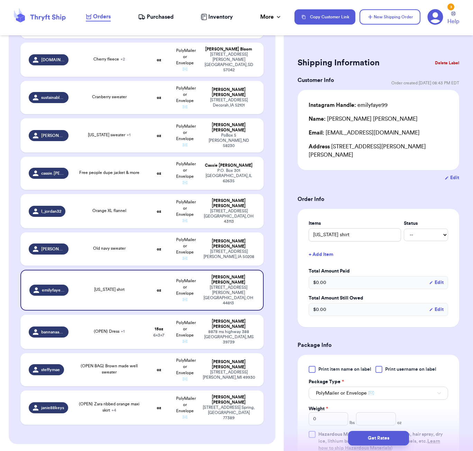
click at [328, 248] on button "+ Add Item" at bounding box center [378, 254] width 145 height 15
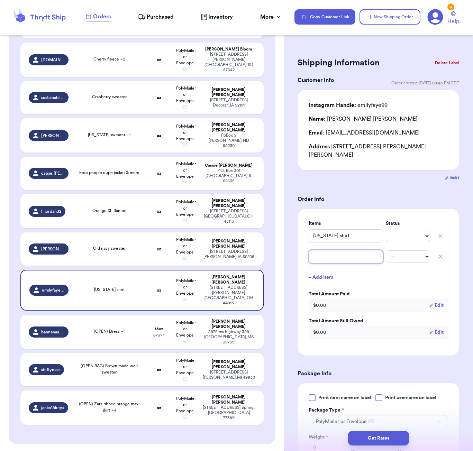
click at [349, 251] on input "text" at bounding box center [346, 256] width 74 height 13
type input "g"
type input "gr"
type input "gre"
type input "gree"
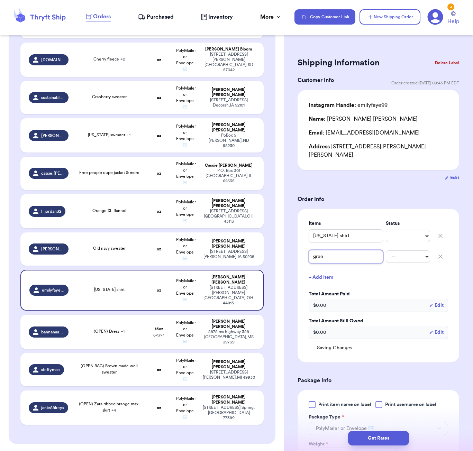
type input "green"
type input "green f"
type input "green fl"
type input "green fle"
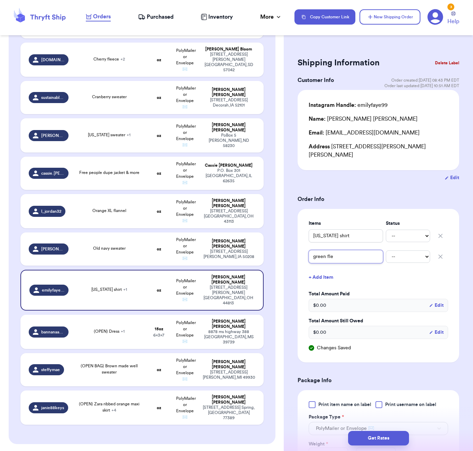
type input "green flee"
type input "green fleec"
type input "green fleece"
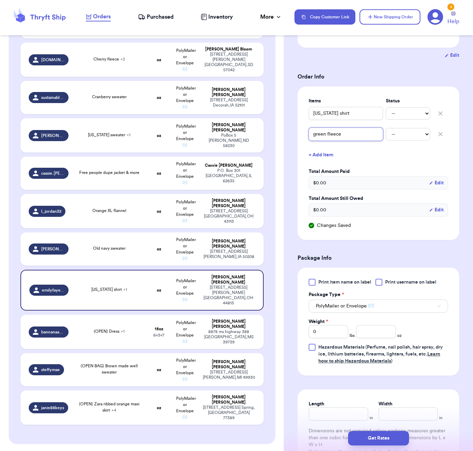
type input "green fleece"
click at [374, 326] on input "number" at bounding box center [375, 331] width 39 height 13
type input "25"
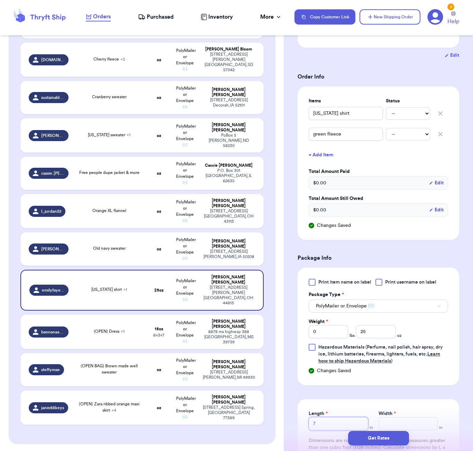
type input "7"
type input "6"
drag, startPoint x: 388, startPoint y: 437, endPoint x: 388, endPoint y: 433, distance: 3.8
click at [388, 437] on button "Get Rates" at bounding box center [378, 438] width 61 height 15
type input "1"
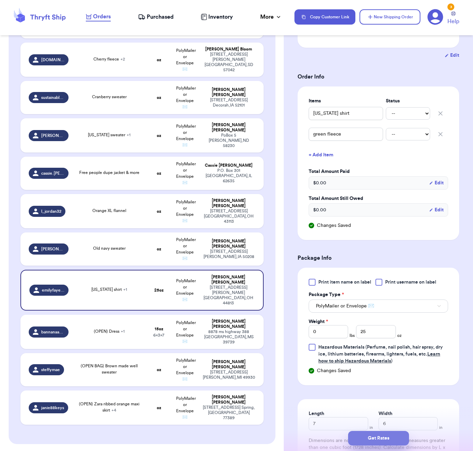
type input "9"
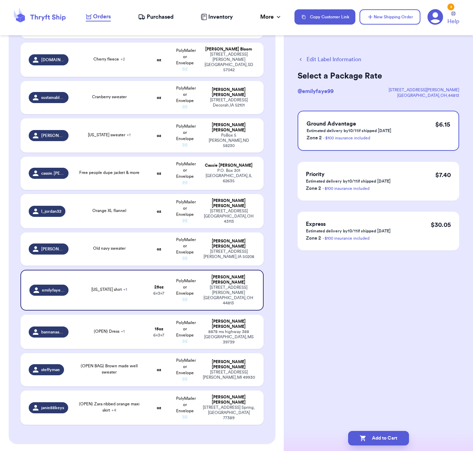
scroll to position [0, 0]
drag, startPoint x: 400, startPoint y: 437, endPoint x: 395, endPoint y: 424, distance: 13.6
click at [400, 437] on button "Add to Cart" at bounding box center [378, 438] width 61 height 15
checkbox input "true"
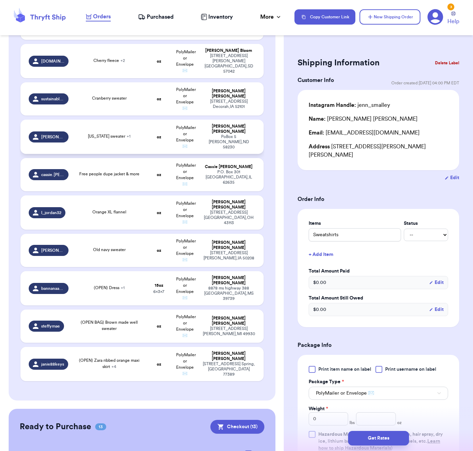
click at [117, 134] on span "[US_STATE] sweater + 1" at bounding box center [109, 136] width 43 height 4
type input "[US_STATE] sweater"
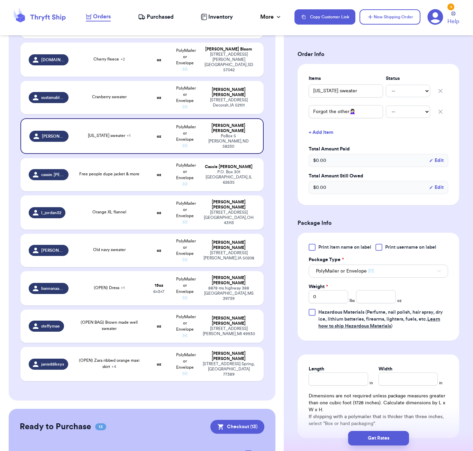
scroll to position [143, 0]
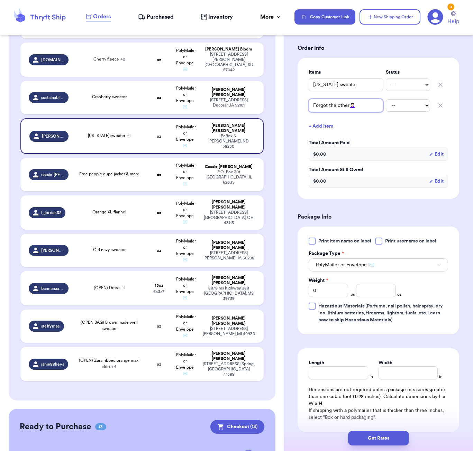
click at [339, 108] on input "Forgot the other🤦🏻‍♀️" at bounding box center [346, 105] width 74 height 13
type input "w"
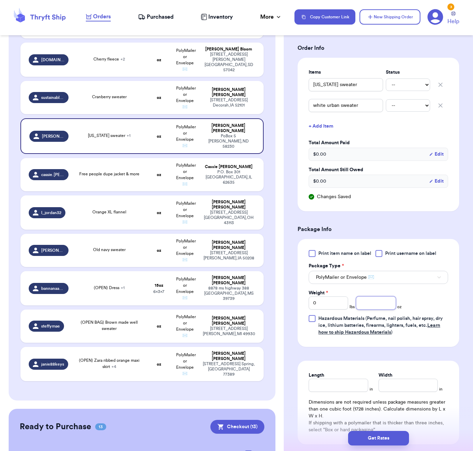
click at [377, 303] on input "number" at bounding box center [375, 302] width 39 height 13
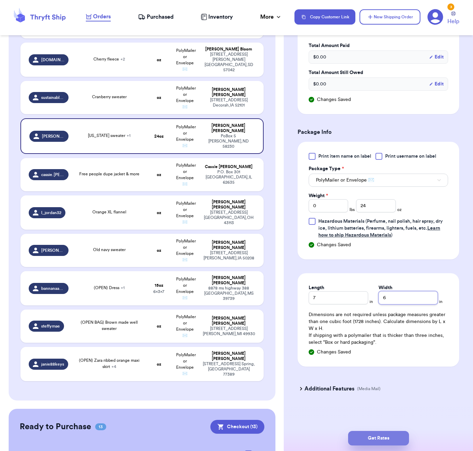
scroll to position [241, 0]
click at [400, 438] on button "Get Rates" at bounding box center [378, 438] width 61 height 15
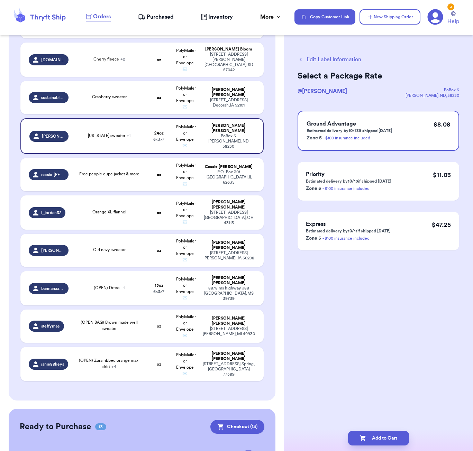
click at [335, 57] on button "Edit Label Information" at bounding box center [329, 59] width 64 height 8
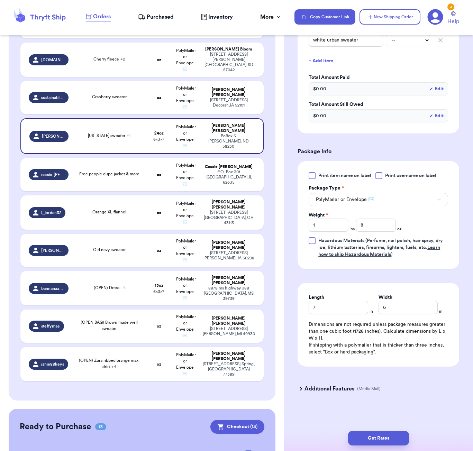
scroll to position [210, 0]
click at [321, 226] on input "1" at bounding box center [328, 225] width 39 height 13
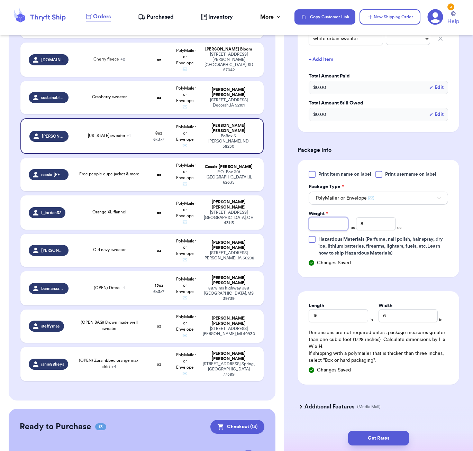
click at [336, 228] on input "Weight *" at bounding box center [328, 223] width 39 height 13
click at [333, 318] on input "15" at bounding box center [338, 315] width 59 height 13
click at [333, 317] on input "15" at bounding box center [338, 315] width 59 height 13
click at [398, 438] on button "Get Rates" at bounding box center [378, 438] width 61 height 15
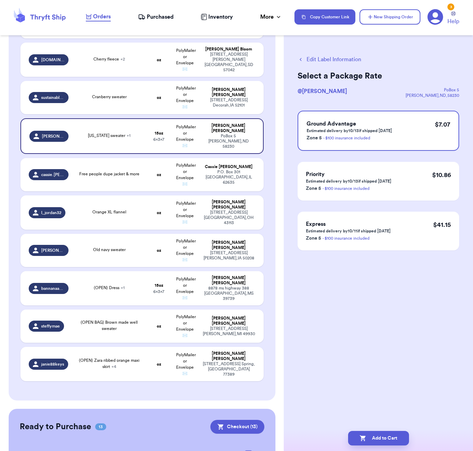
scroll to position [0, 0]
click at [401, 437] on button "Add to Cart" at bounding box center [378, 438] width 61 height 15
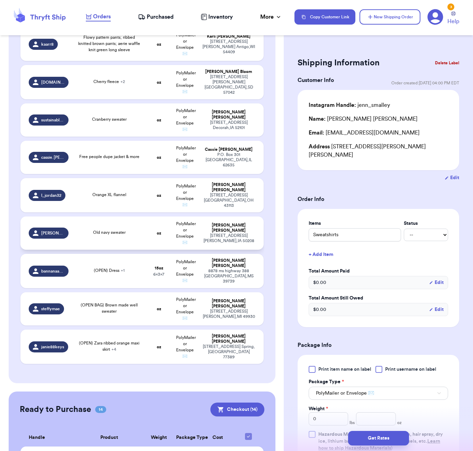
scroll to position [442, 0]
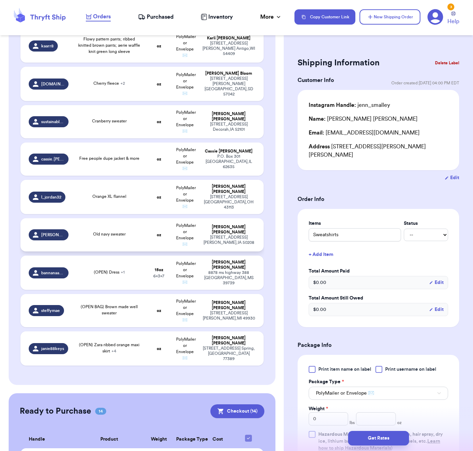
drag, startPoint x: 150, startPoint y: 219, endPoint x: 154, endPoint y: 225, distance: 7.2
click at [150, 220] on td "oz" at bounding box center [159, 234] width 26 height 33
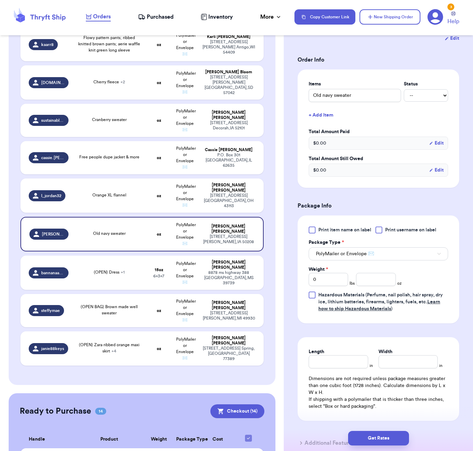
scroll to position [163, 0]
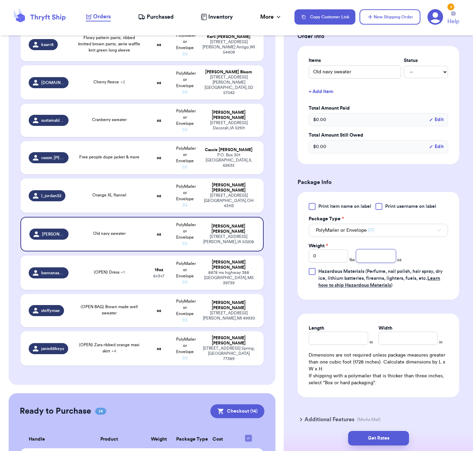
click at [378, 249] on input "number" at bounding box center [375, 255] width 39 height 13
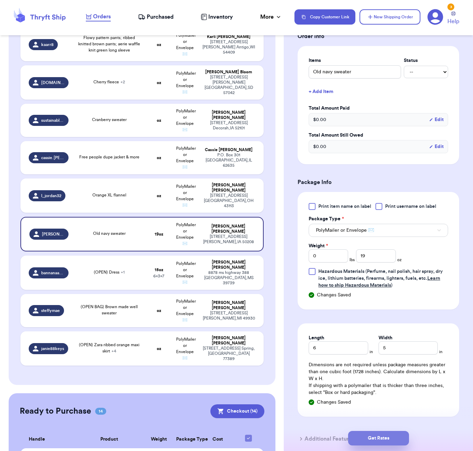
click at [383, 442] on button "Get Rates" at bounding box center [378, 438] width 61 height 15
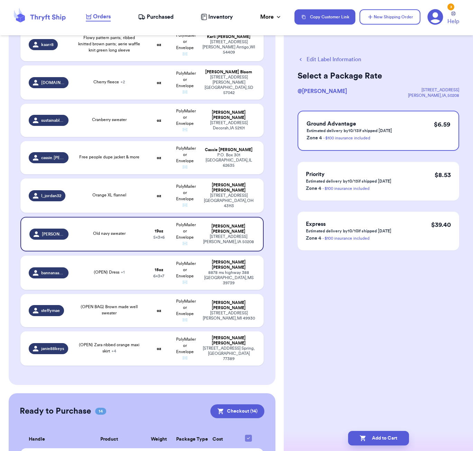
scroll to position [0, 0]
click at [392, 438] on button "Add to Cart" at bounding box center [378, 438] width 61 height 15
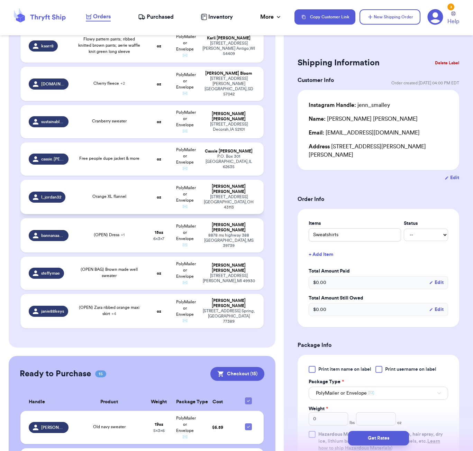
click at [145, 196] on td "Orange XL flannel" at bounding box center [109, 197] width 73 height 34
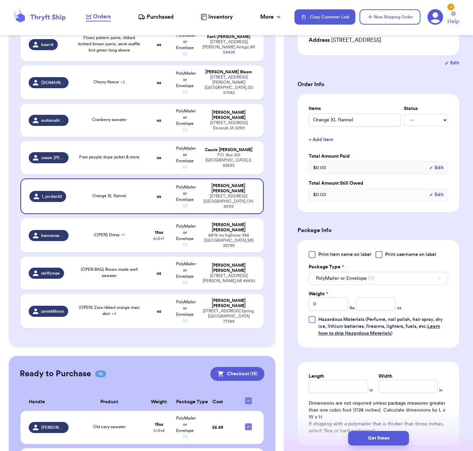
scroll to position [142, 0]
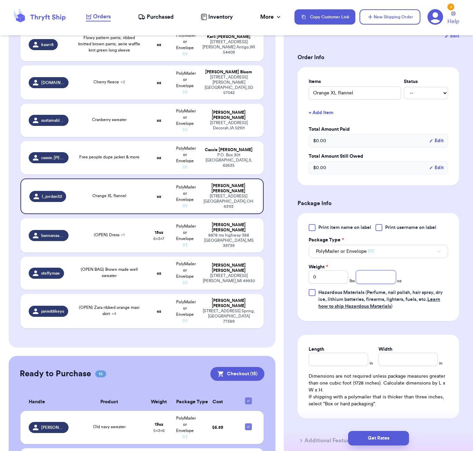
click at [368, 270] on input "number" at bounding box center [375, 276] width 39 height 13
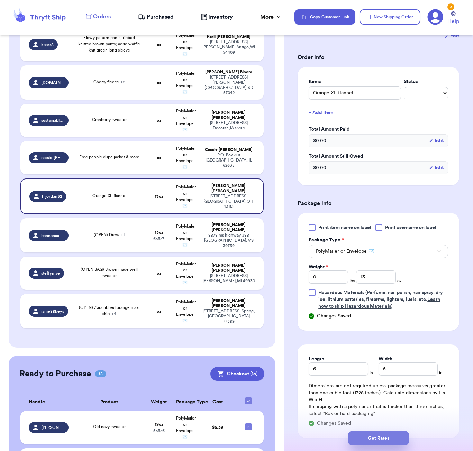
click at [391, 435] on button "Get Rates" at bounding box center [378, 438] width 61 height 15
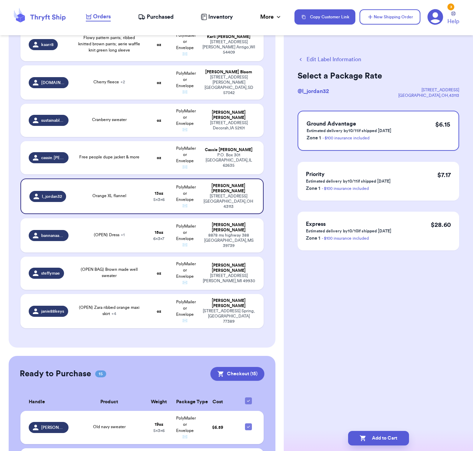
scroll to position [0, 0]
click at [403, 436] on button "Add to Cart" at bounding box center [378, 438] width 61 height 15
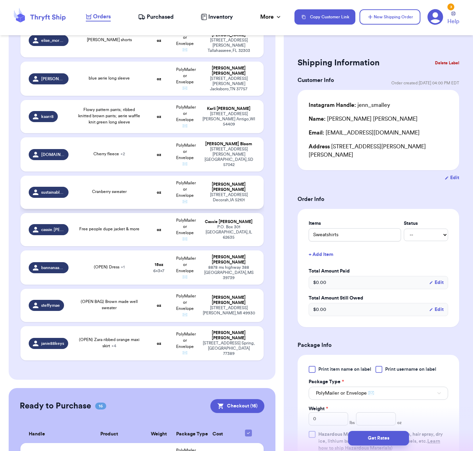
scroll to position [368, 0]
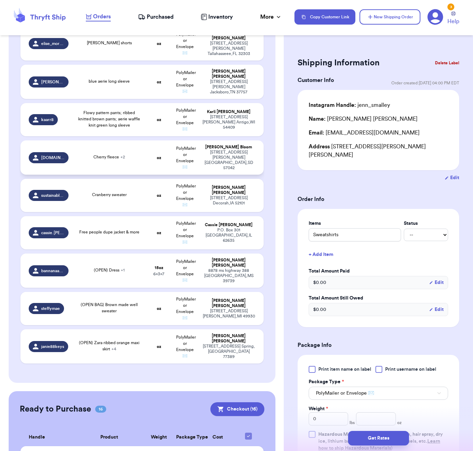
click at [117, 143] on td "Cherry fleece + 2" at bounding box center [109, 157] width 73 height 34
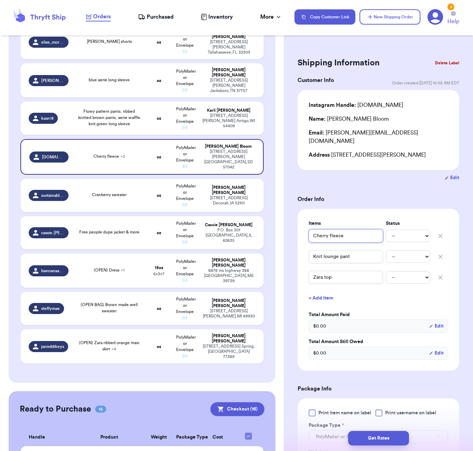
click at [328, 229] on input "Cherry fleece" at bounding box center [346, 235] width 74 height 13
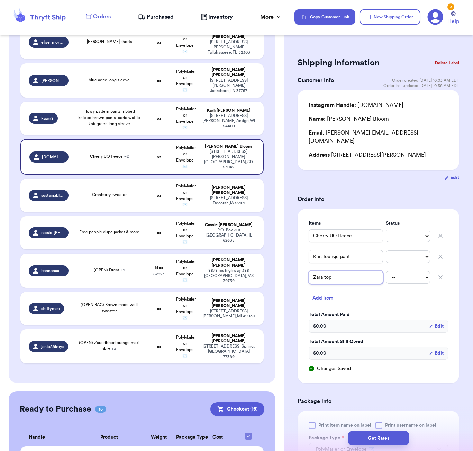
click at [338, 272] on input "Zara top" at bounding box center [346, 277] width 74 height 13
click at [330, 271] on input "Zara top" at bounding box center [346, 277] width 74 height 13
click at [122, 199] on td "Cranberry sweater" at bounding box center [109, 195] width 73 height 33
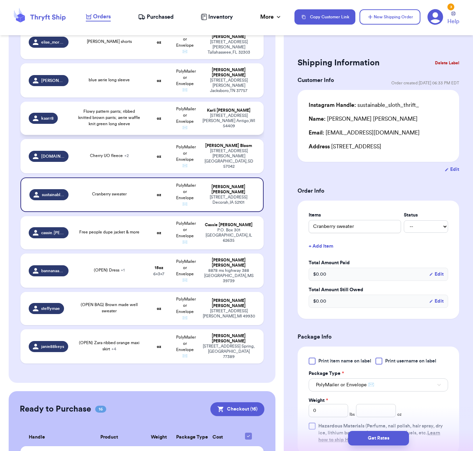
click at [121, 117] on span "Flowy pattern pants; ribbed knitted brown pants; aerie waffle knit green long s…" at bounding box center [109, 117] width 62 height 17
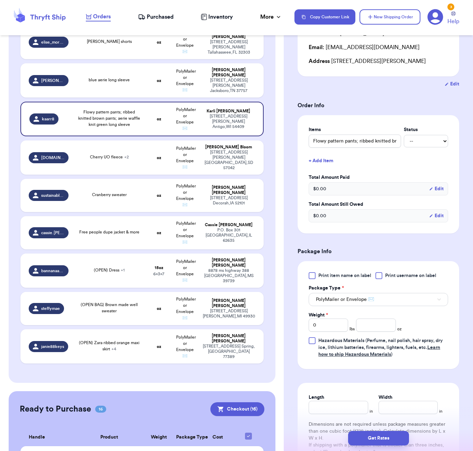
scroll to position [125, 0]
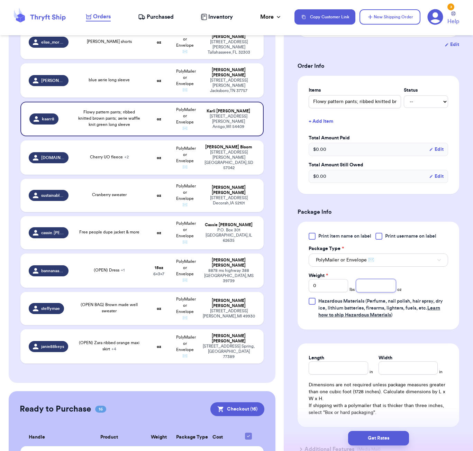
click at [361, 290] on input "number" at bounding box center [375, 285] width 39 height 13
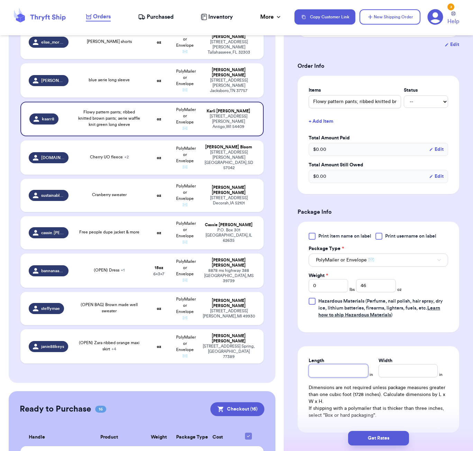
click at [330, 373] on input "Length" at bounding box center [338, 370] width 59 height 13
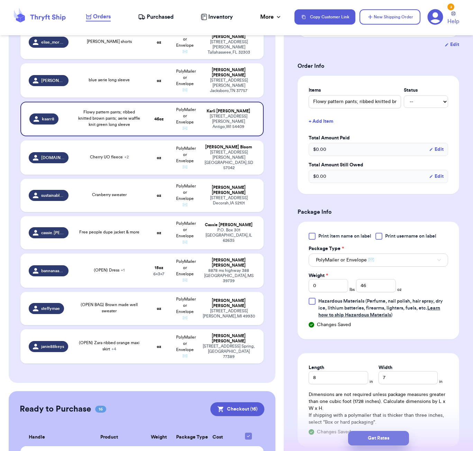
click at [361, 435] on button "Get Rates" at bounding box center [378, 438] width 61 height 15
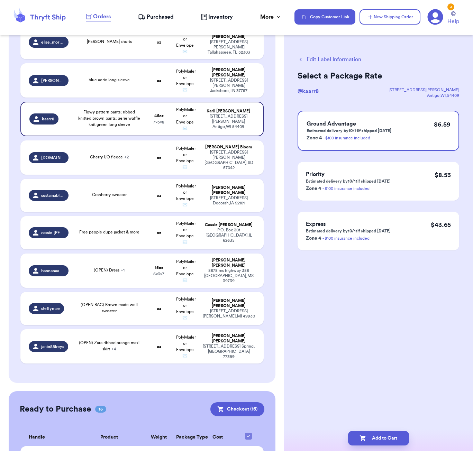
scroll to position [0, 0]
click at [382, 434] on button "Add to Cart" at bounding box center [378, 438] width 61 height 15
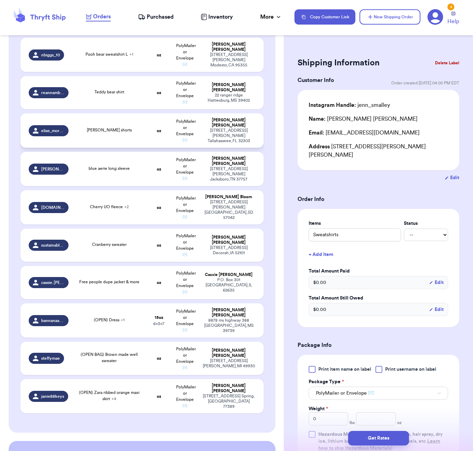
scroll to position [280, 0]
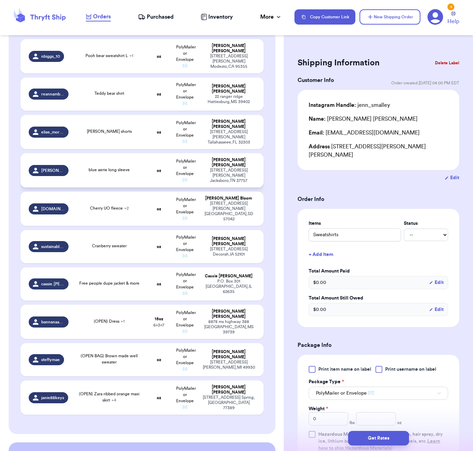
drag, startPoint x: 137, startPoint y: 126, endPoint x: 175, endPoint y: 151, distance: 45.1
click at [138, 126] on td "[PERSON_NAME] shorts" at bounding box center [109, 132] width 73 height 34
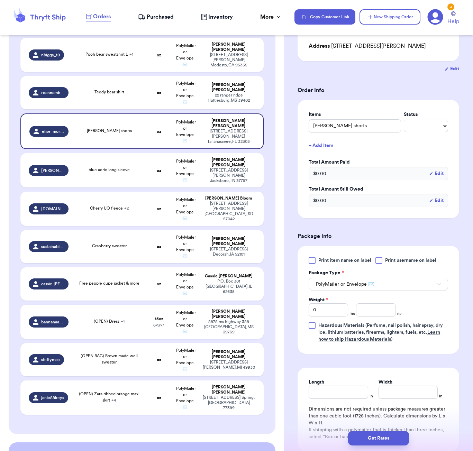
scroll to position [178, 0]
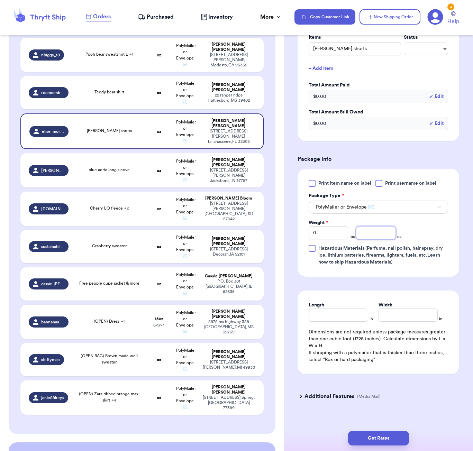
click at [362, 239] on input "number" at bounding box center [375, 232] width 39 height 13
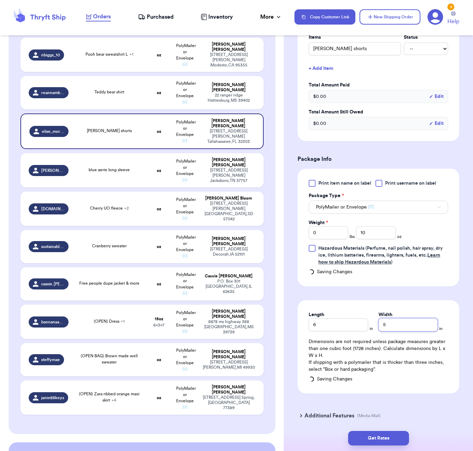
scroll to position [0, 0]
drag, startPoint x: 387, startPoint y: 432, endPoint x: 398, endPoint y: 434, distance: 11.0
click at [387, 433] on button "Get Rates" at bounding box center [378, 438] width 61 height 15
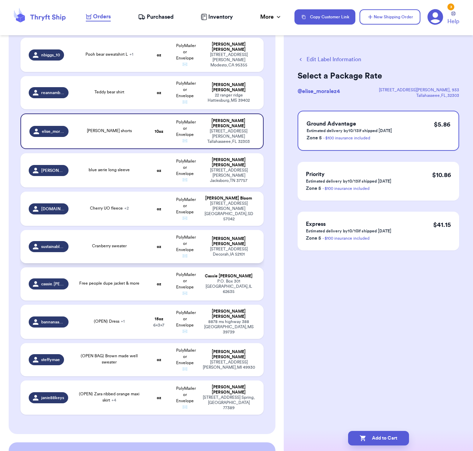
click at [117, 250] on td "Cranberry sweater" at bounding box center [109, 246] width 73 height 33
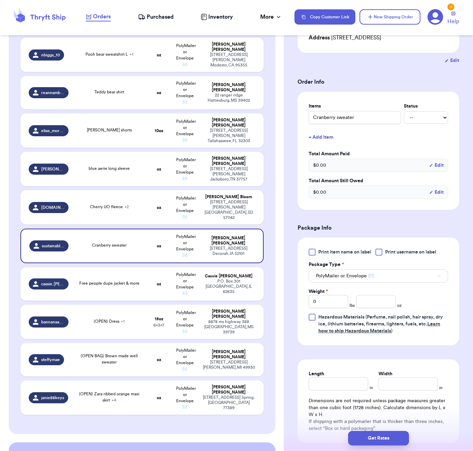
scroll to position [141, 0]
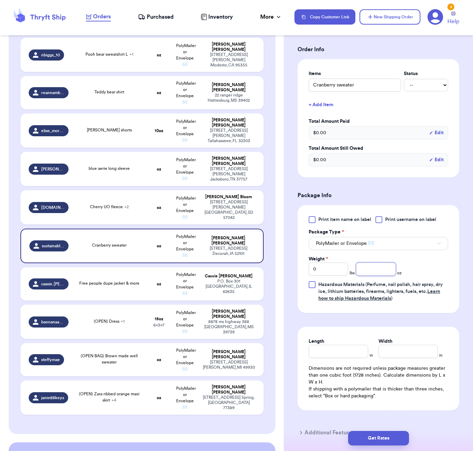
click at [374, 270] on input "number" at bounding box center [375, 269] width 39 height 13
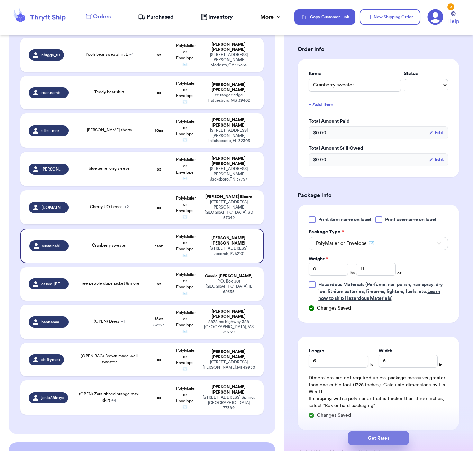
click at [386, 434] on button "Get Rates" at bounding box center [378, 438] width 61 height 15
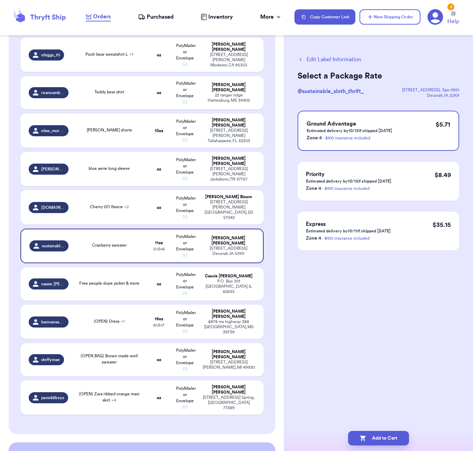
scroll to position [0, 0]
click at [386, 436] on button "Add to Cart" at bounding box center [378, 438] width 61 height 15
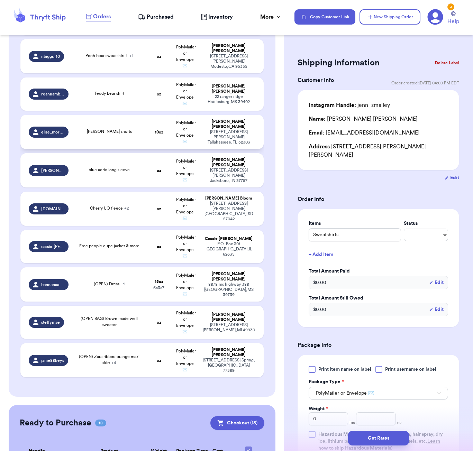
click at [120, 136] on td "[PERSON_NAME] shorts" at bounding box center [109, 132] width 73 height 34
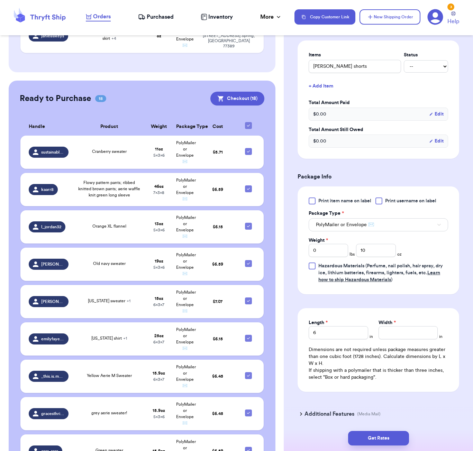
scroll to position [169, 0]
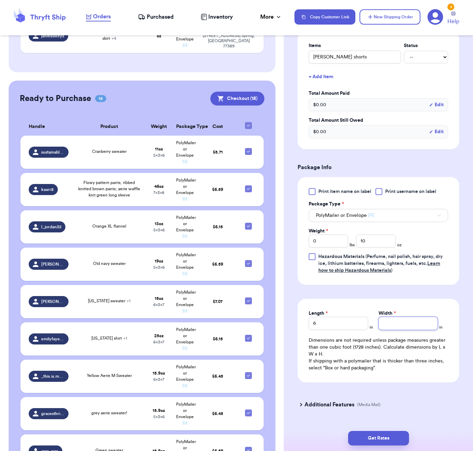
click at [400, 330] on input "Width *" at bounding box center [407, 323] width 59 height 13
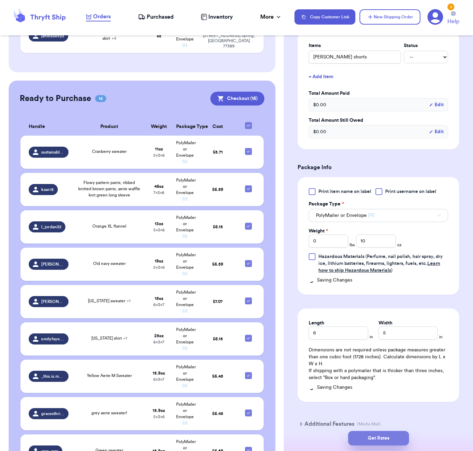
click at [394, 434] on button "Get Rates" at bounding box center [378, 438] width 61 height 15
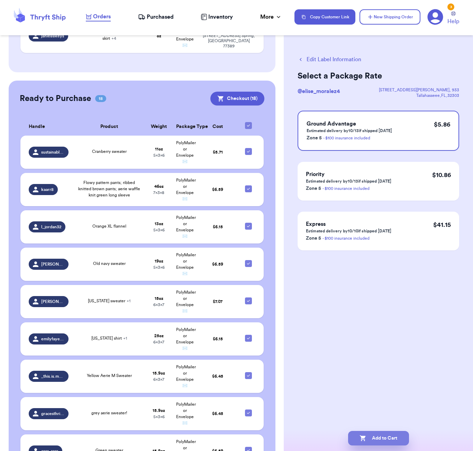
click at [387, 442] on button "Add to Cart" at bounding box center [378, 438] width 61 height 15
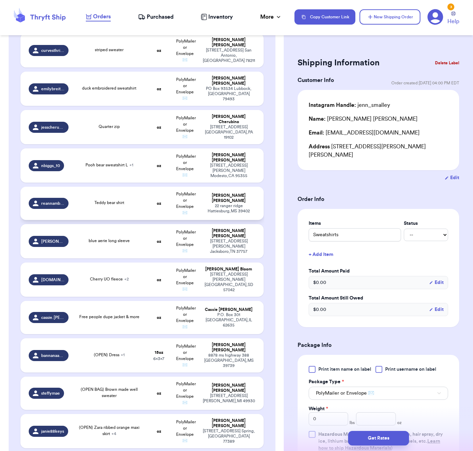
scroll to position [179, 0]
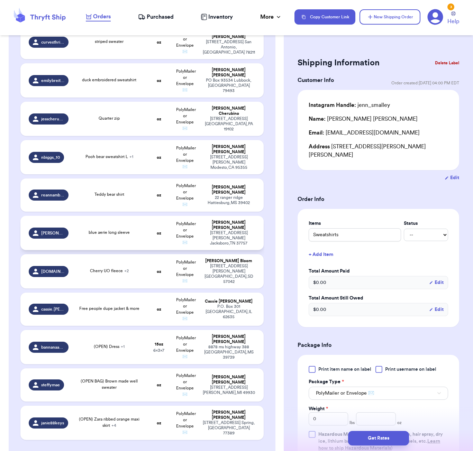
click at [150, 233] on td "oz" at bounding box center [159, 233] width 26 height 34
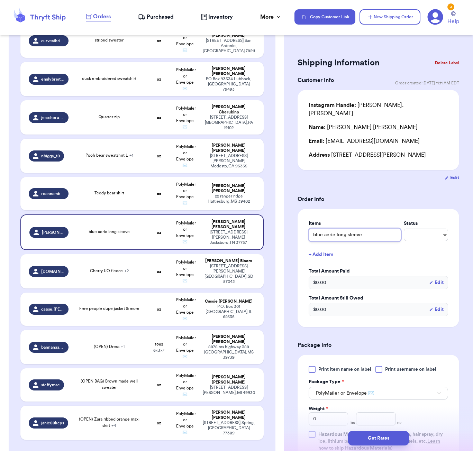
click at [313, 230] on input "blue aerie long sleeve" at bounding box center [355, 234] width 92 height 13
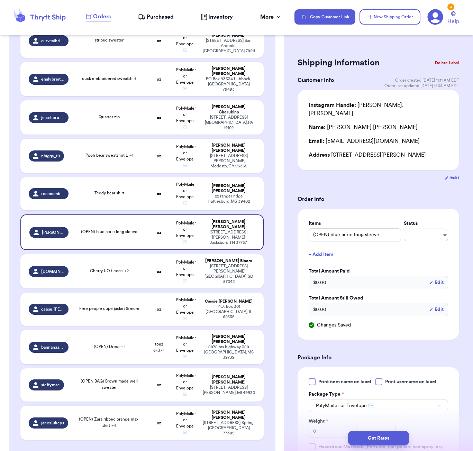
click at [376, 179] on form "Shipping Information Delete Label Customer Info Order created: [DATE] 11:11 AM …" at bounding box center [378, 331] width 162 height 553
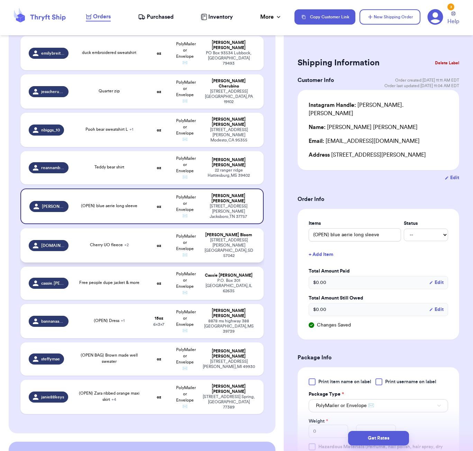
scroll to position [206, 0]
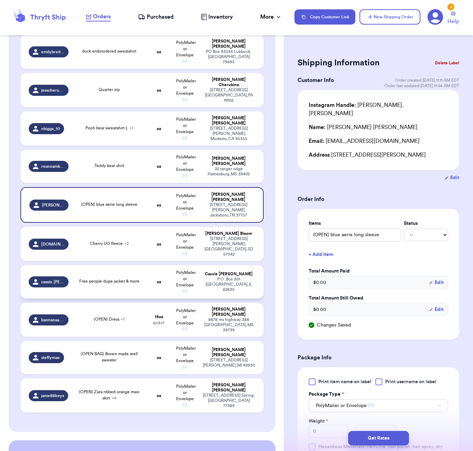
click at [113, 287] on td "Free people dupe jacket & more" at bounding box center [109, 281] width 73 height 33
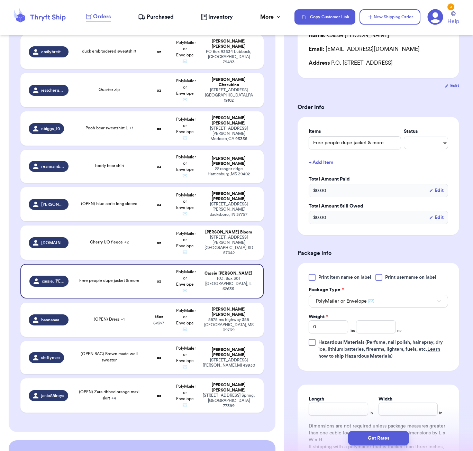
scroll to position [88, 0]
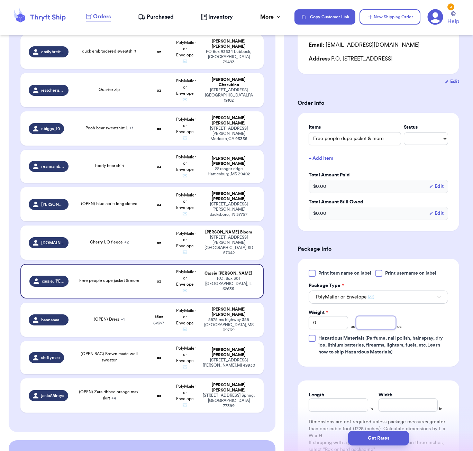
click at [374, 329] on input "number" at bounding box center [375, 322] width 39 height 13
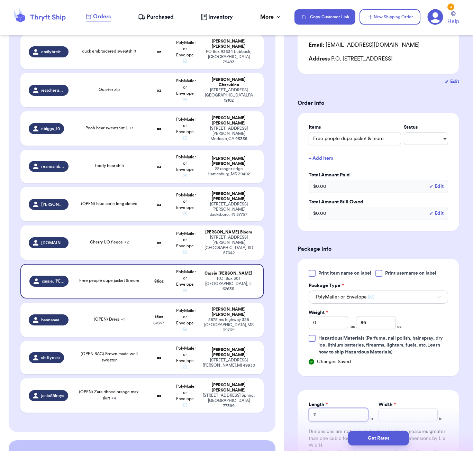
click at [331, 412] on input "11" at bounding box center [338, 414] width 59 height 13
click at [363, 441] on button "Get Rates" at bounding box center [378, 438] width 61 height 15
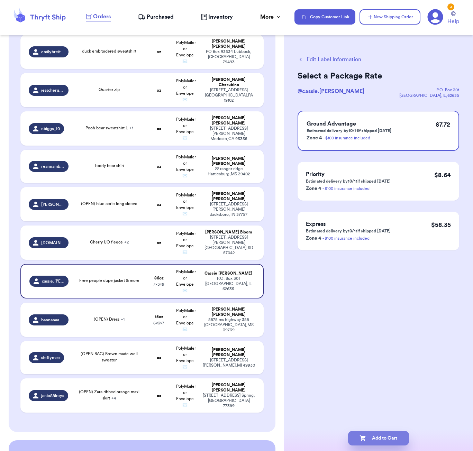
click at [384, 442] on button "Add to Cart" at bounding box center [378, 438] width 61 height 15
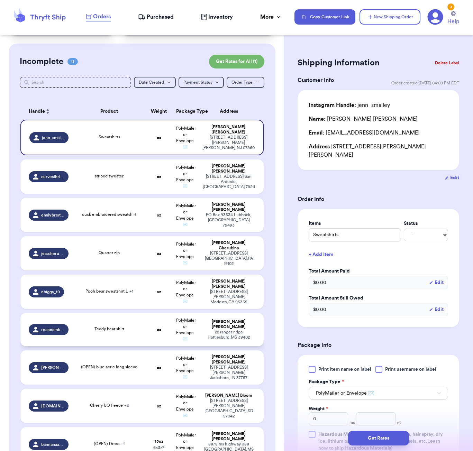
scroll to position [42, 0]
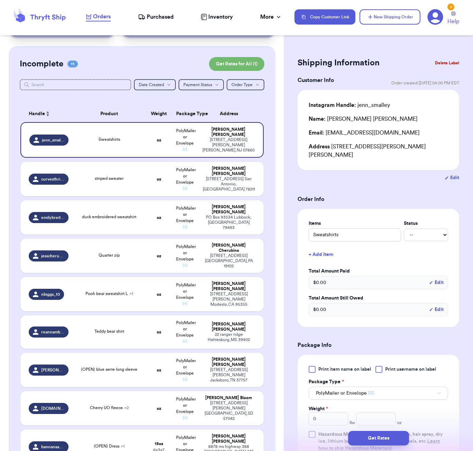
click at [387, 181] on form "Shipping Information Delete Label Customer Info Order created: [DATE] 04:00 PM …" at bounding box center [378, 325] width 162 height 541
click at [56, 87] on input "text" at bounding box center [75, 84] width 111 height 11
click at [397, 40] on div "Shipping Information Delete Label Customer Info Order created: [DATE] 04:00 PM …" at bounding box center [378, 225] width 189 height 451
click at [396, 19] on button "New Shipping Order" at bounding box center [389, 16] width 61 height 15
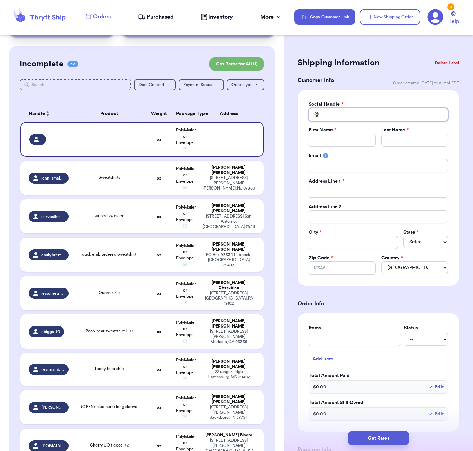
click at [342, 115] on input "Total Amount Paid" at bounding box center [378, 114] width 139 height 13
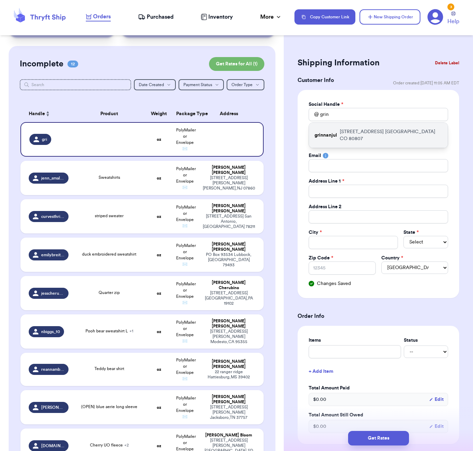
click at [358, 134] on p "[STREET_ADDRESS]" at bounding box center [391, 135] width 102 height 14
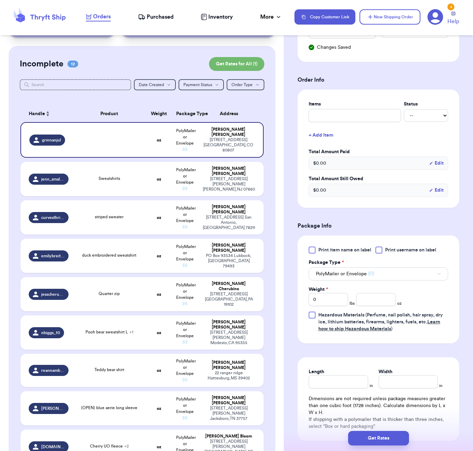
scroll to position [240, 0]
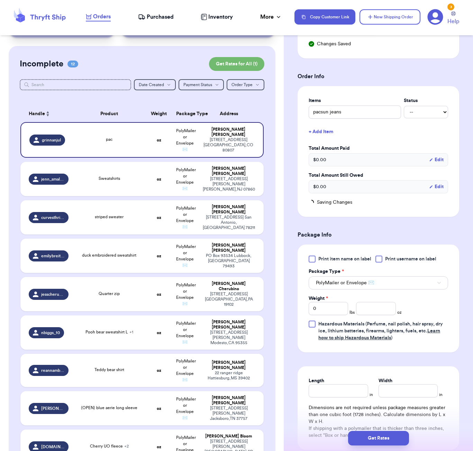
click at [333, 128] on button "+ Add Item" at bounding box center [378, 131] width 145 height 15
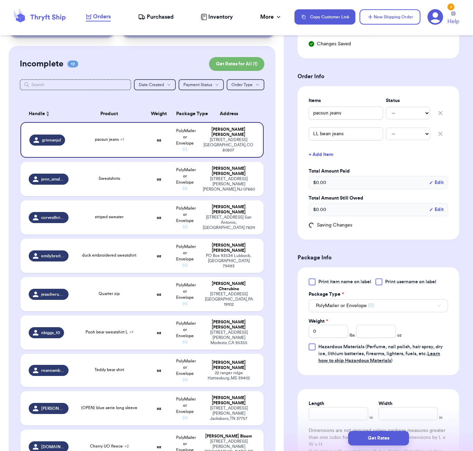
click at [319, 157] on button "+ Add Item" at bounding box center [378, 154] width 145 height 15
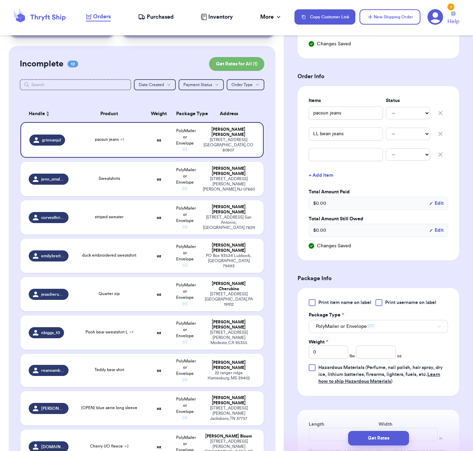
click at [333, 162] on div "-- Paid Owes" at bounding box center [378, 154] width 139 height 15
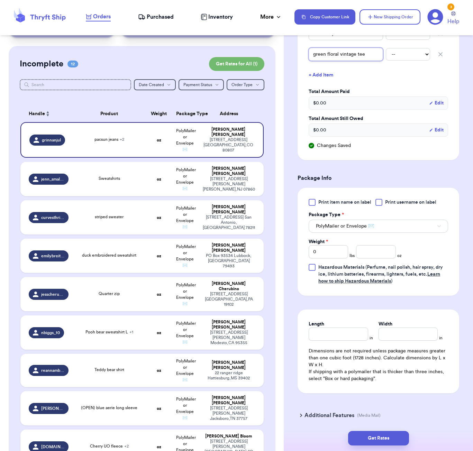
scroll to position [356, 0]
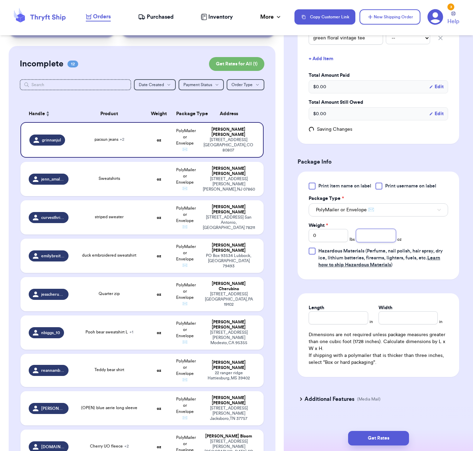
click at [366, 236] on input "number" at bounding box center [375, 235] width 39 height 13
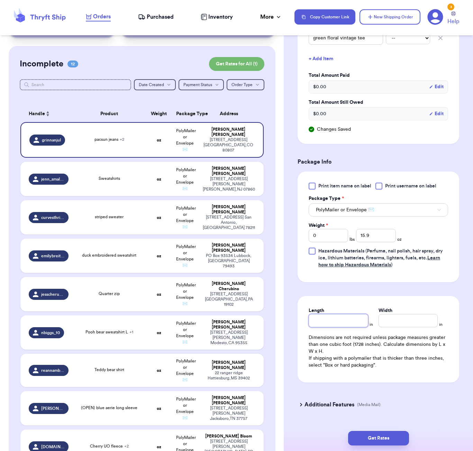
click at [347, 319] on div "Length" at bounding box center [338, 317] width 59 height 20
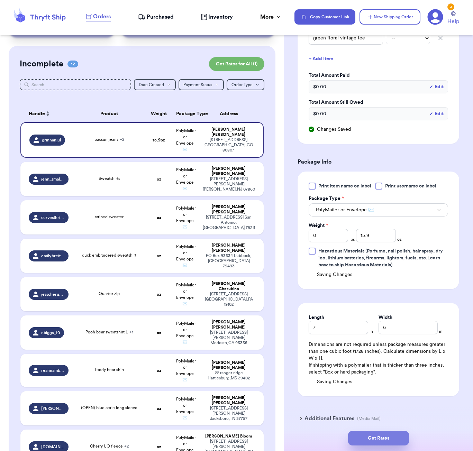
drag, startPoint x: 386, startPoint y: 437, endPoint x: 383, endPoint y: 435, distance: 3.6
click at [386, 437] on button "Get Rates" at bounding box center [378, 438] width 61 height 15
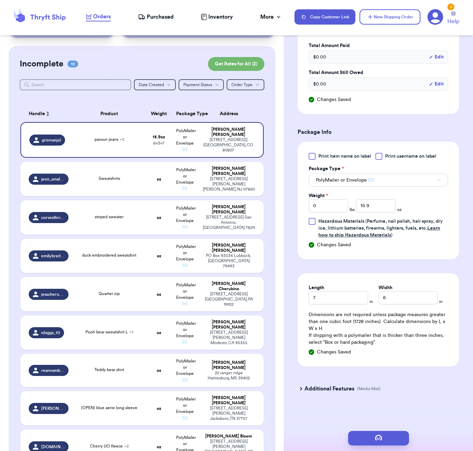
scroll to position [0, 0]
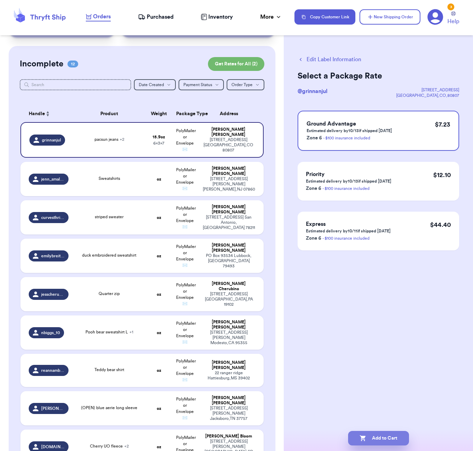
click at [379, 440] on button "Add to Cart" at bounding box center [378, 438] width 61 height 15
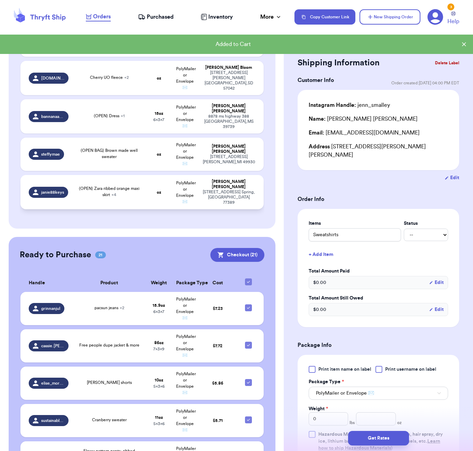
scroll to position [451, 0]
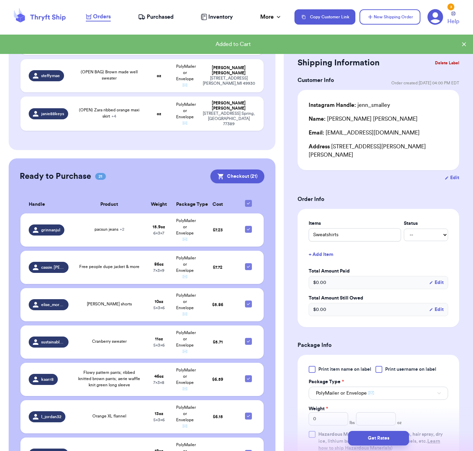
click at [177, 169] on div "Ready to Purchase 21 Checkout ( 21 )" at bounding box center [142, 176] width 245 height 14
click at [252, 196] on th at bounding box center [250, 205] width 26 height 18
click at [247, 202] on icon at bounding box center [248, 203] width 3 height 2
click at [248, 200] on input "checkbox" at bounding box center [248, 200] width 0 height 0
click at [248, 200] on div at bounding box center [248, 203] width 7 height 7
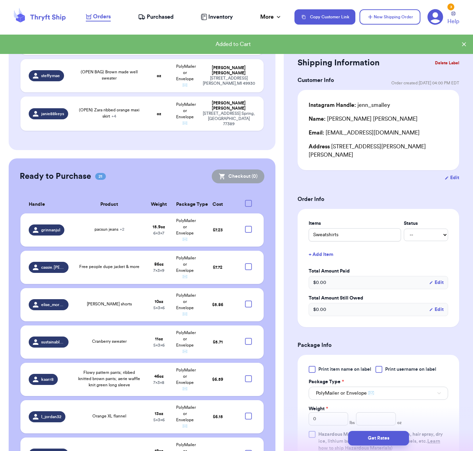
click at [248, 200] on input "checkbox" at bounding box center [248, 200] width 0 height 0
click at [249, 169] on button "Checkout ( 21 )" at bounding box center [237, 176] width 54 height 14
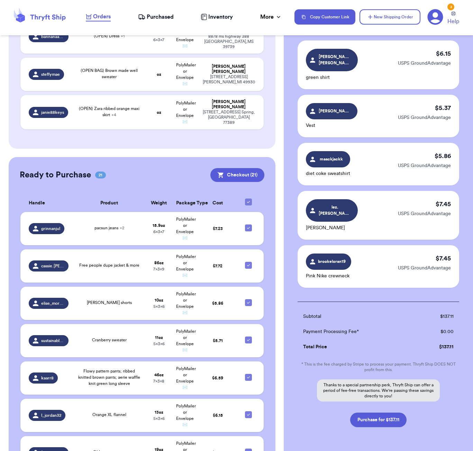
scroll to position [834, 0]
click at [387, 413] on button "Purchase for $137.11" at bounding box center [378, 420] width 56 height 15
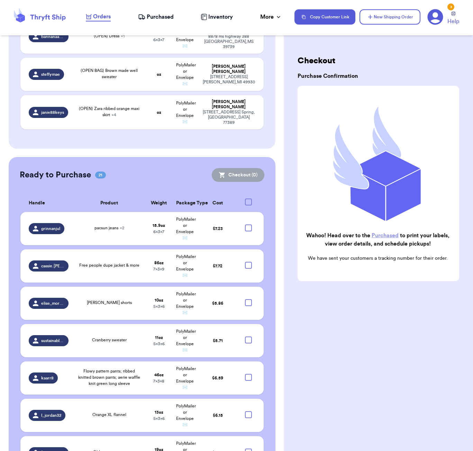
scroll to position [249, 0]
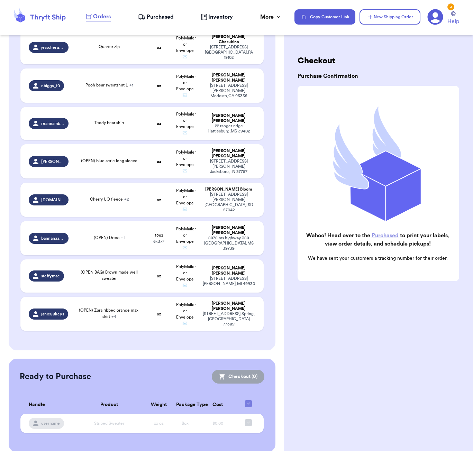
click at [162, 17] on span "Purchased" at bounding box center [160, 17] width 27 height 8
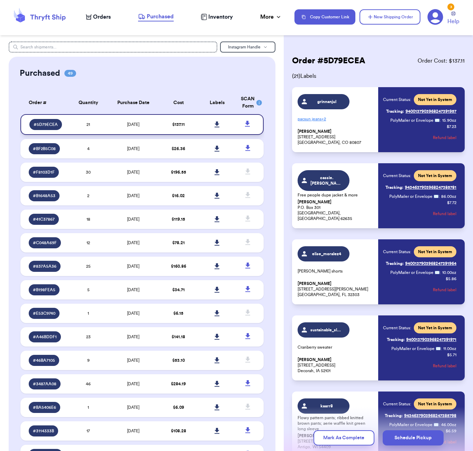
click at [218, 127] on icon at bounding box center [217, 124] width 5 height 6
click at [299, 0] on header "Orders Purchased Inventory More Stats Completed Orders Payments Payouts Copy Cu…" at bounding box center [236, 17] width 473 height 35
click at [93, 15] on span "Orders" at bounding box center [102, 17] width 18 height 8
